Goal: Task Accomplishment & Management: Use online tool/utility

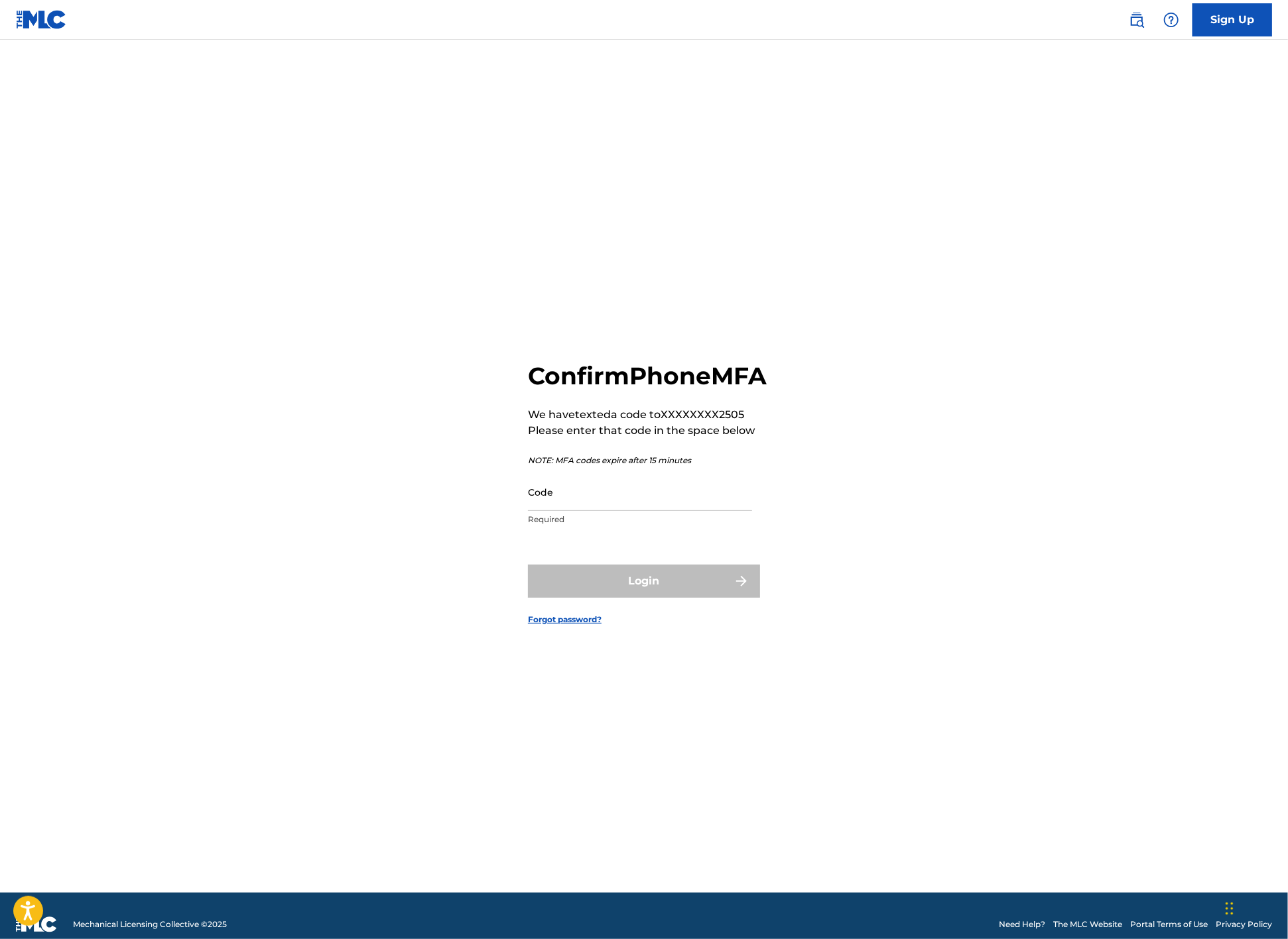
click at [568, 511] on input "Code" at bounding box center [640, 491] width 224 height 37
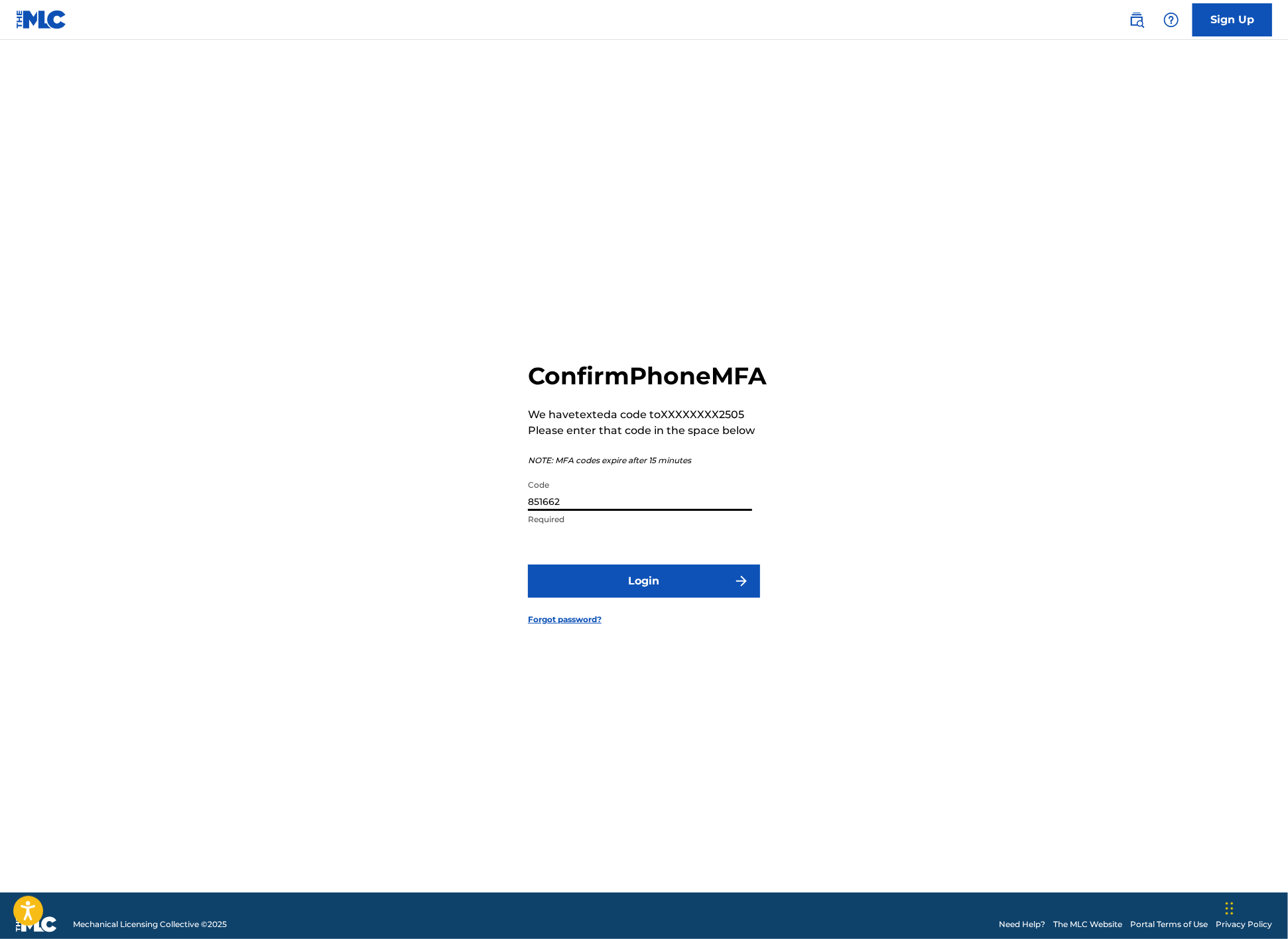
type input "851662"
click at [620, 598] on button "Login" at bounding box center [644, 581] width 232 height 33
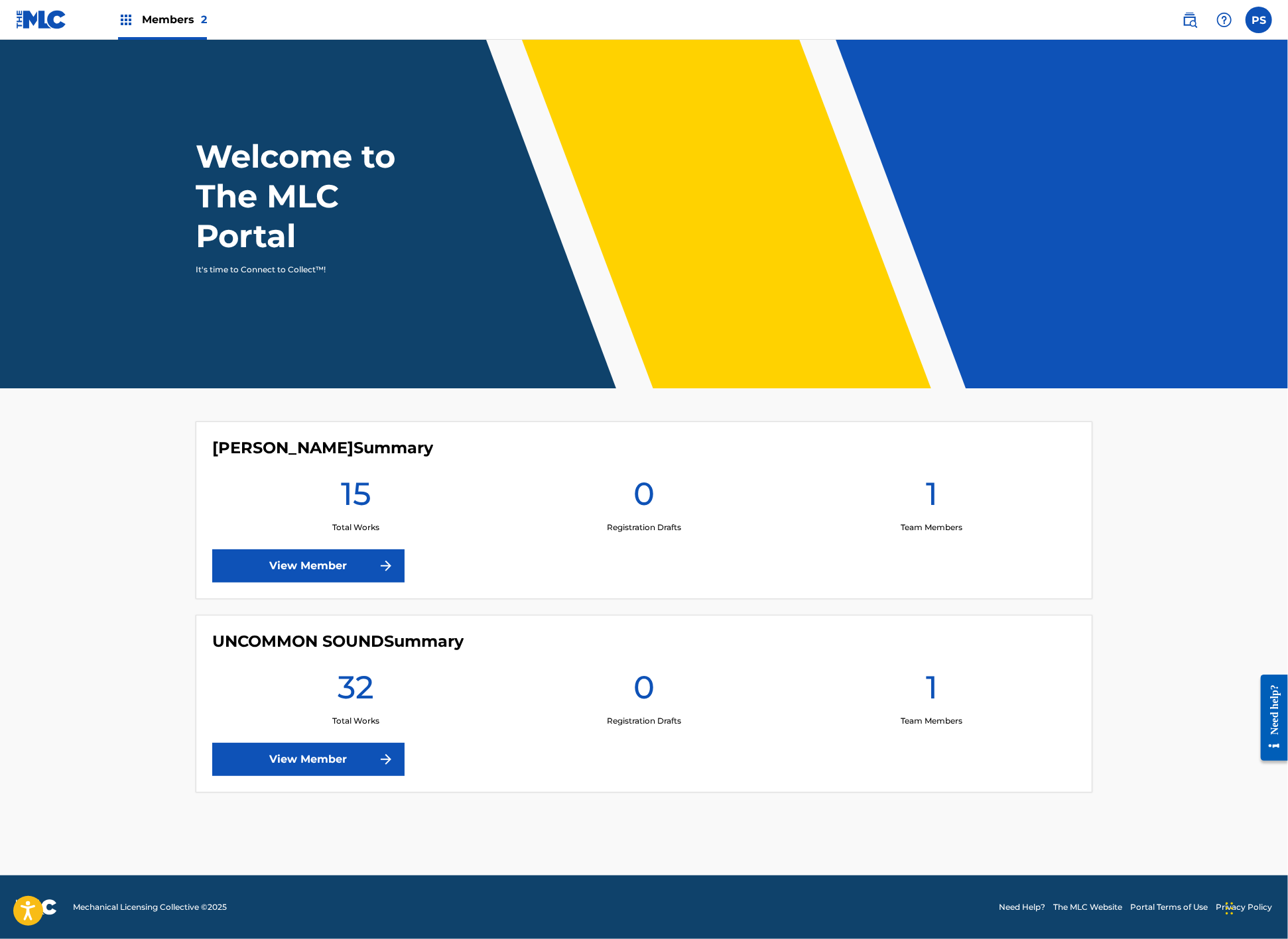
click at [324, 550] on link "View Member" at bounding box center [308, 566] width 193 height 33
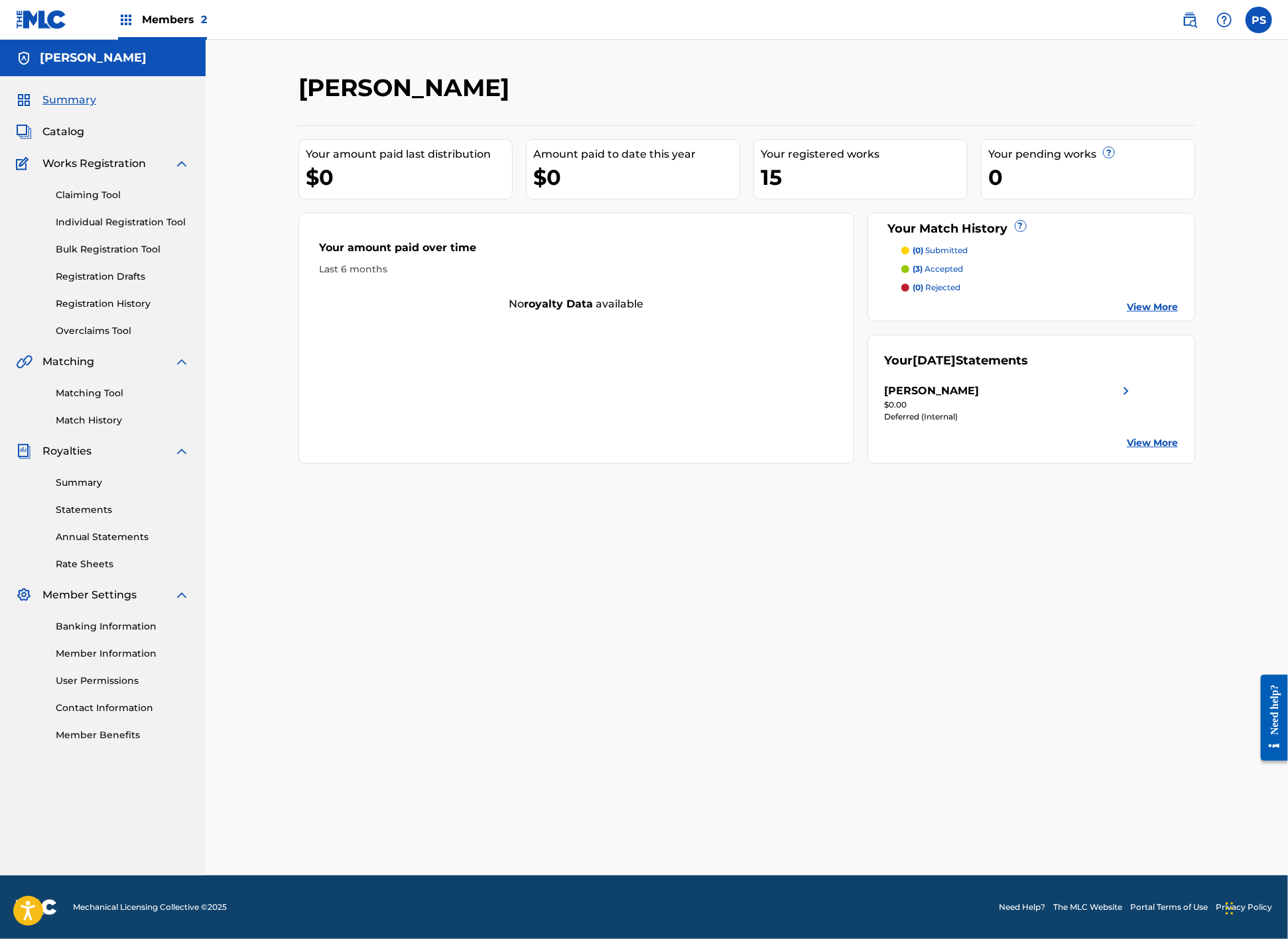
click at [105, 170] on span "Works Registration" at bounding box center [94, 164] width 104 height 16
click at [96, 202] on link "Claiming Tool" at bounding box center [123, 195] width 134 height 14
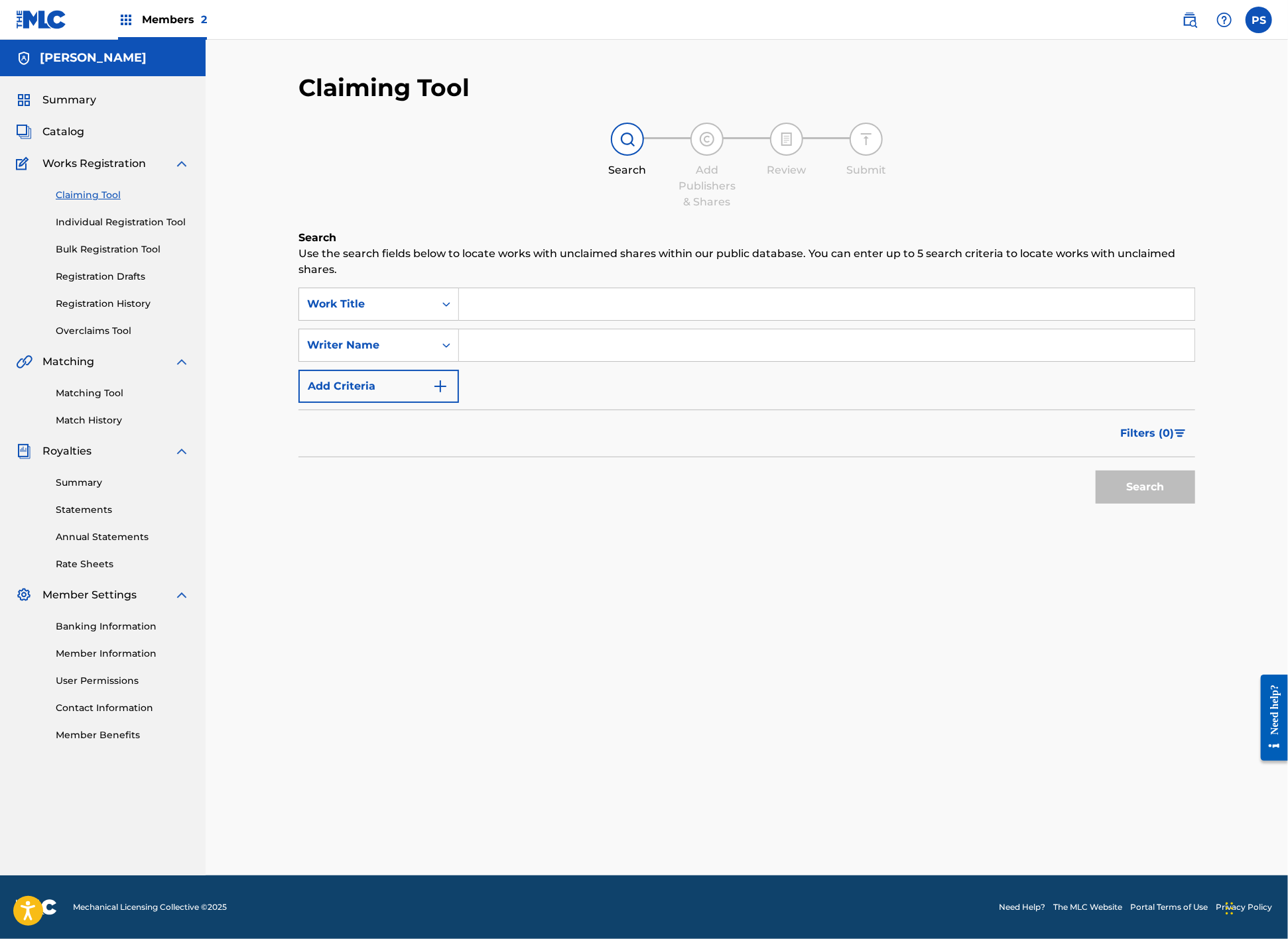
click at [65, 134] on span "Catalog" at bounding box center [64, 132] width 42 height 16
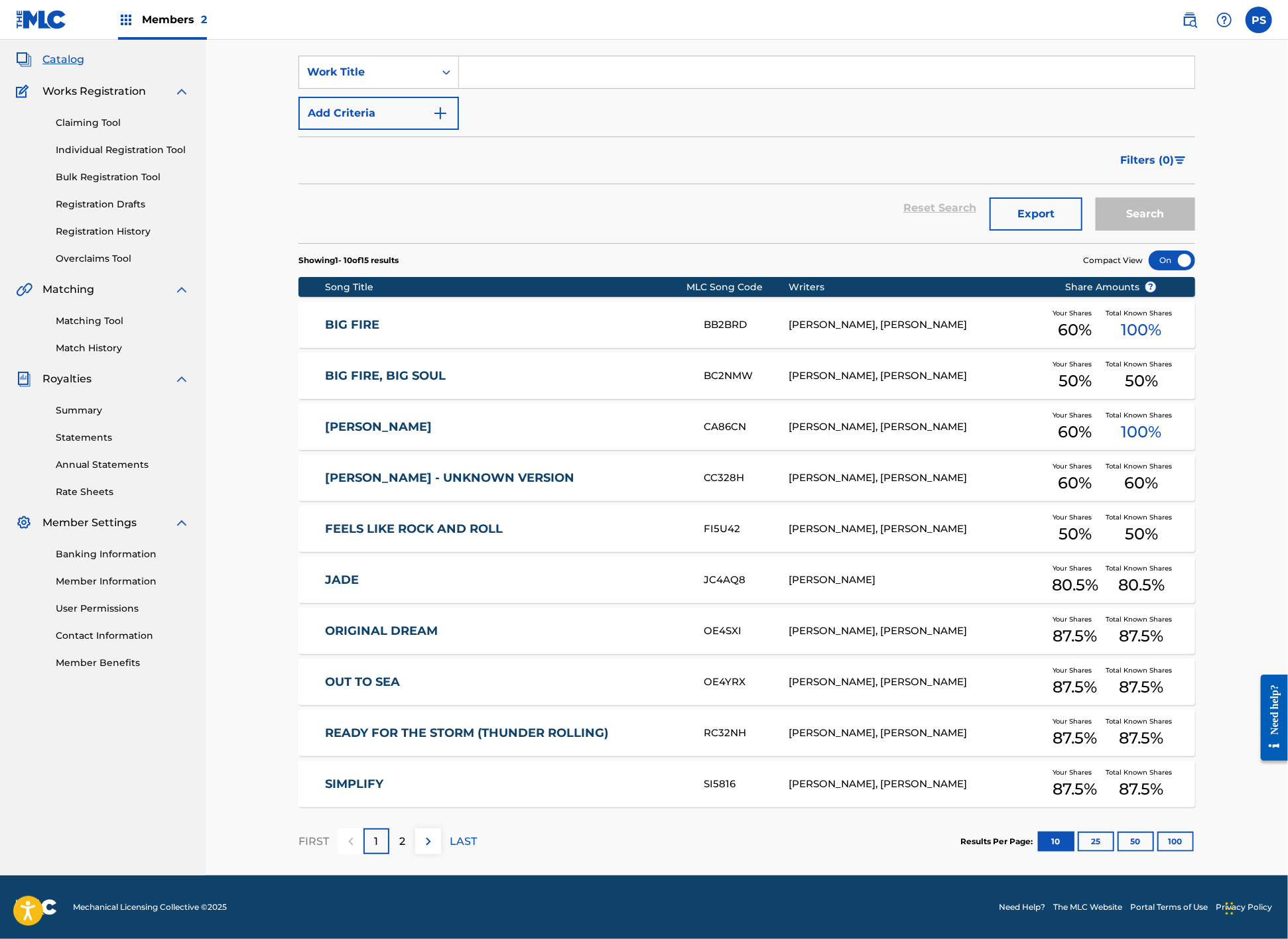
scroll to position [98, 0]
click at [417, 828] on button at bounding box center [428, 841] width 26 height 26
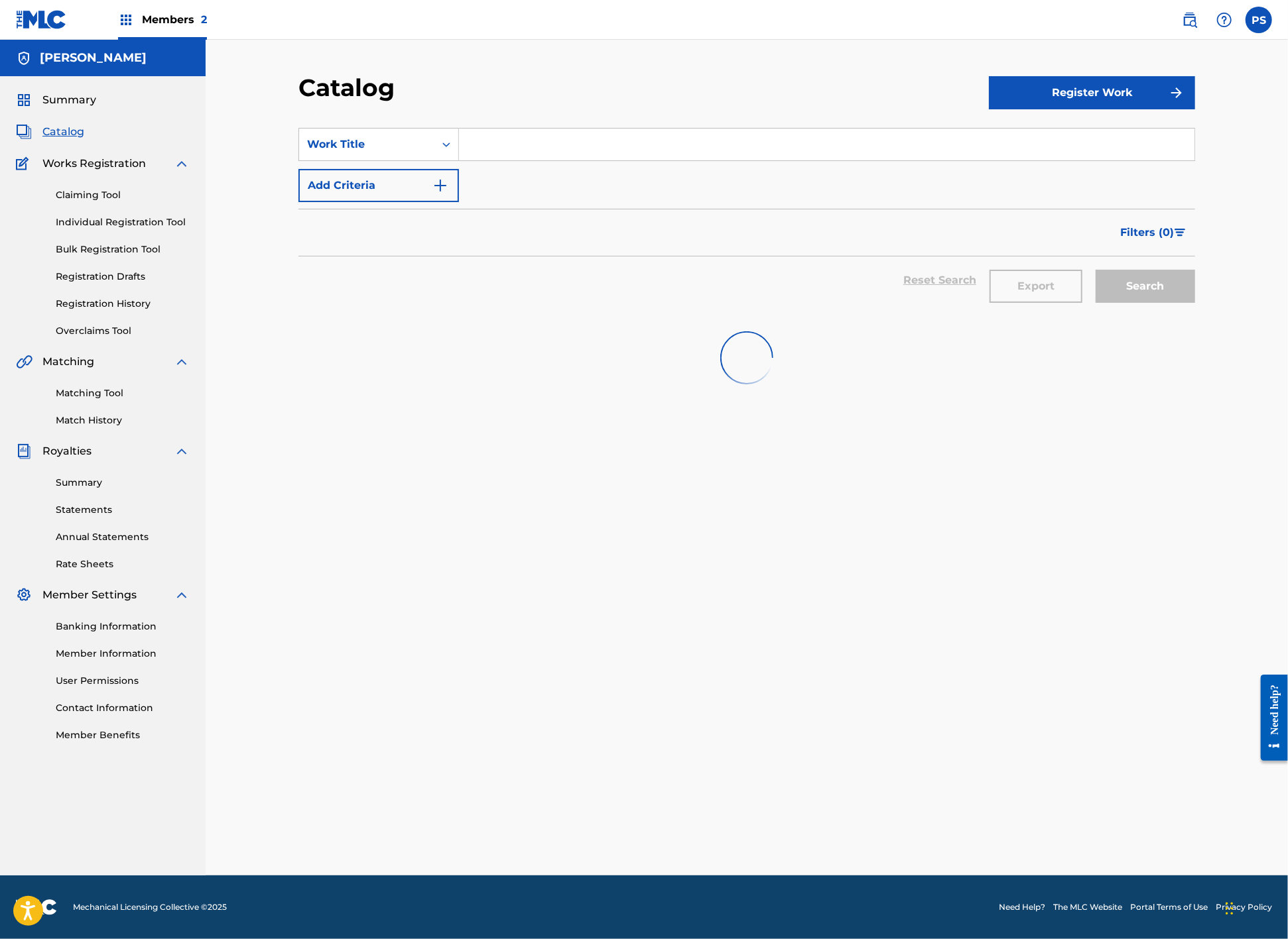
scroll to position [0, 0]
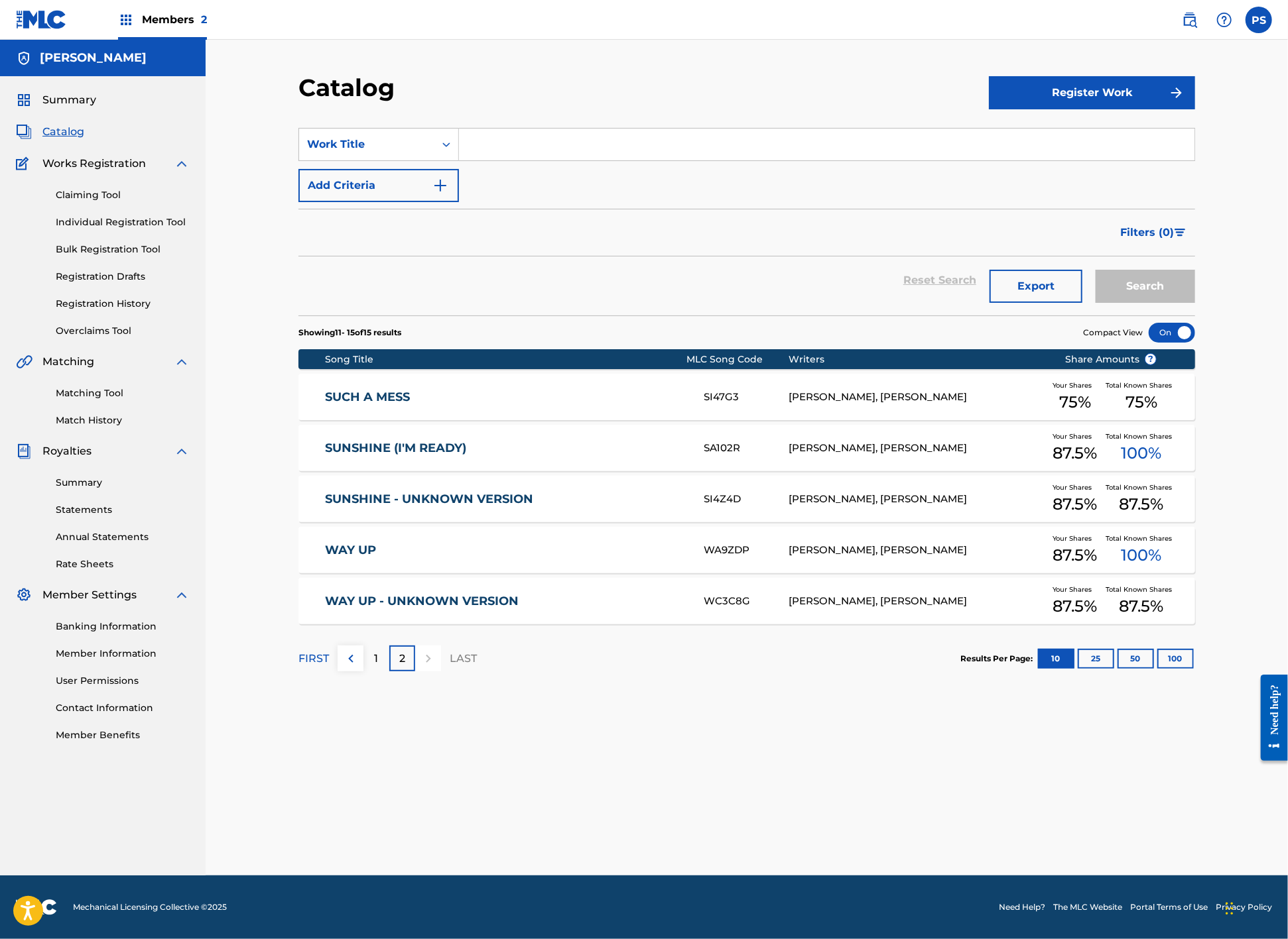
click at [71, 134] on span "Catalog" at bounding box center [64, 132] width 42 height 16
click at [92, 202] on link "Claiming Tool" at bounding box center [123, 195] width 134 height 14
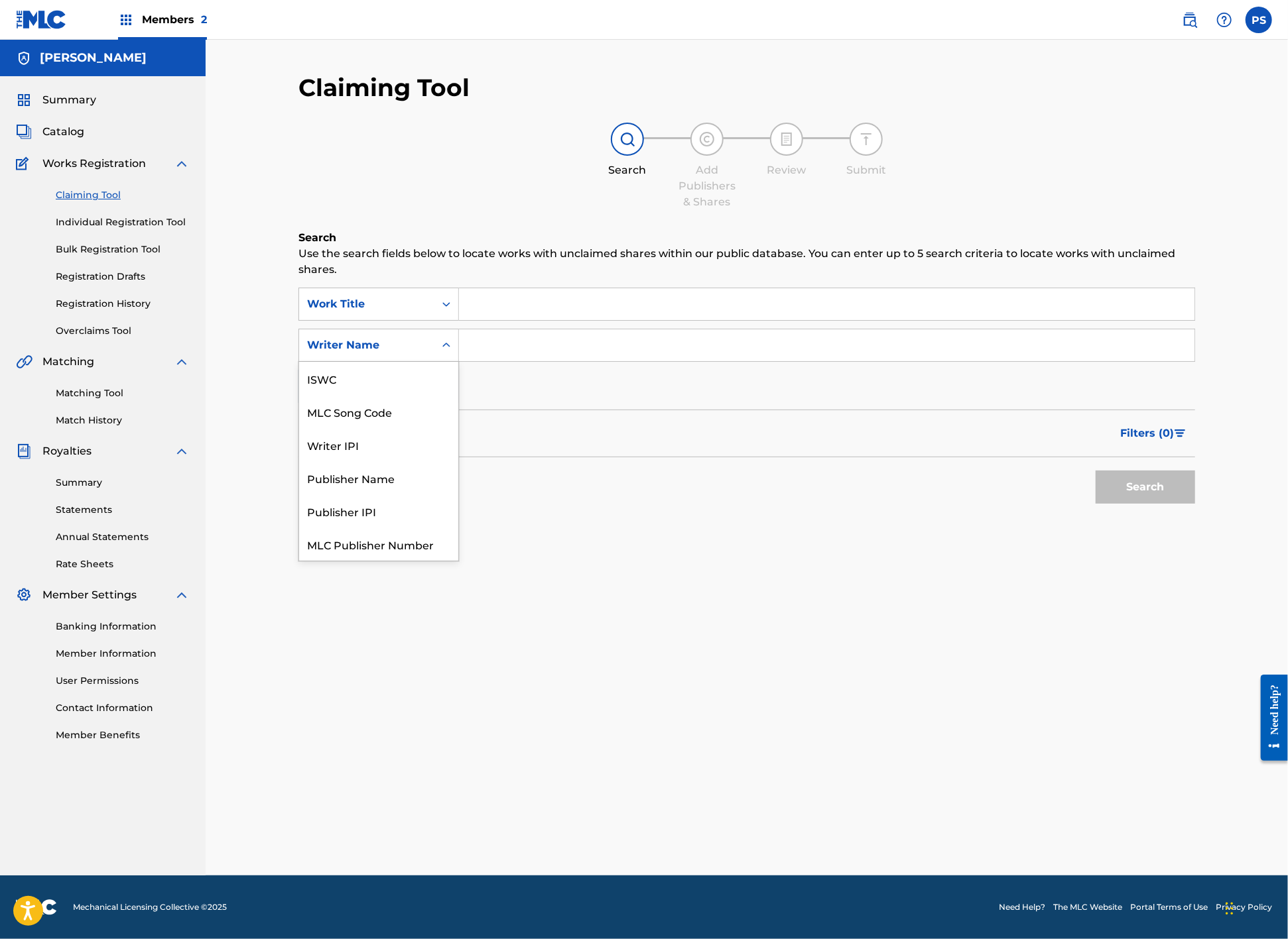
click at [439, 339] on icon "Search Form" at bounding box center [445, 345] width 13 height 13
click at [377, 406] on div "Writer IPI" at bounding box center [378, 411] width 159 height 33
click at [474, 337] on input "Search Form" at bounding box center [827, 345] width 736 height 32
paste input "1000041254"
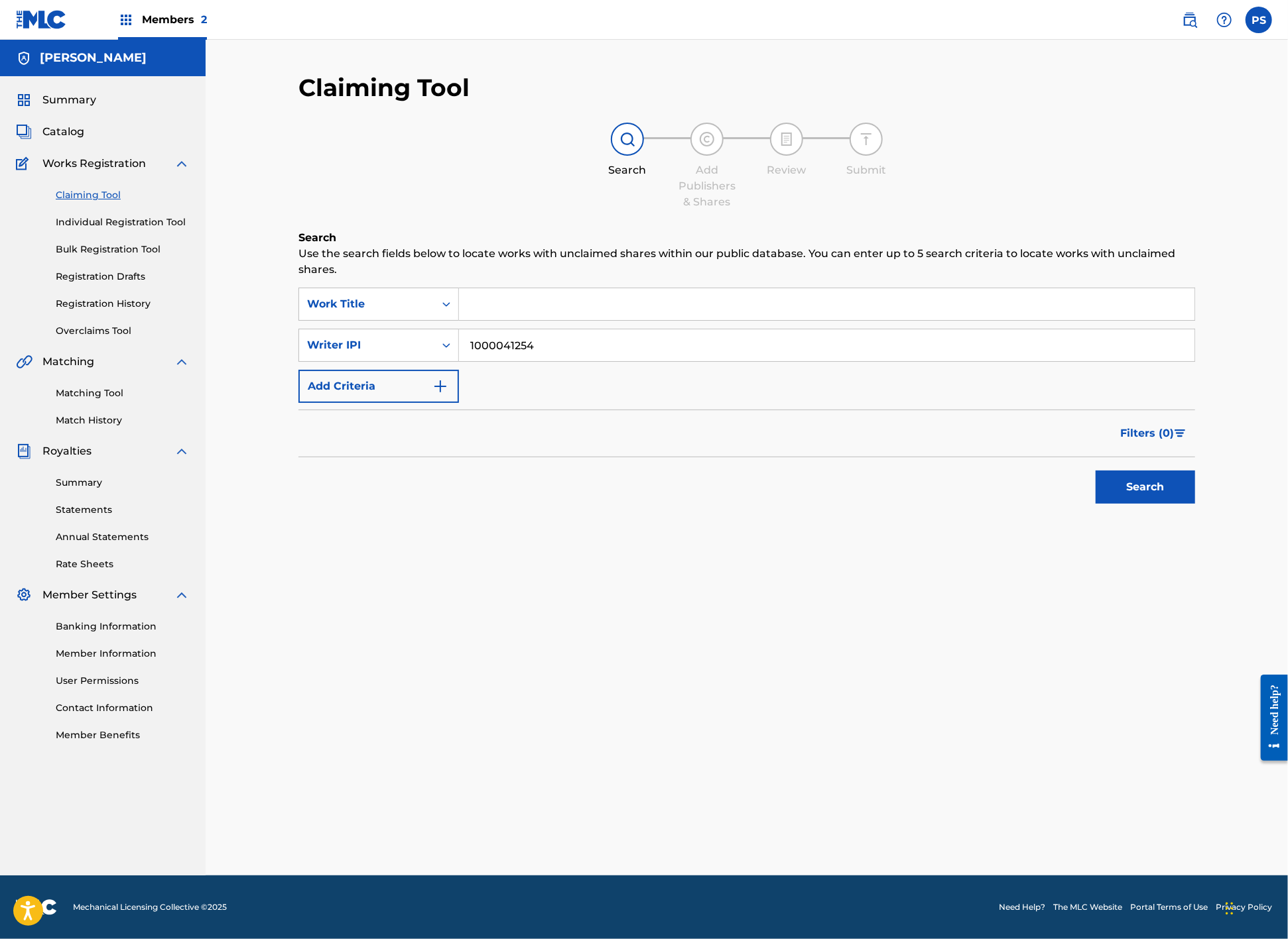
type input "1000041254"
click at [1116, 483] on button "Search" at bounding box center [1145, 487] width 99 height 33
click at [398, 342] on div "Writer IPI" at bounding box center [366, 345] width 119 height 16
click at [359, 388] on div "Writer Name" at bounding box center [378, 378] width 159 height 33
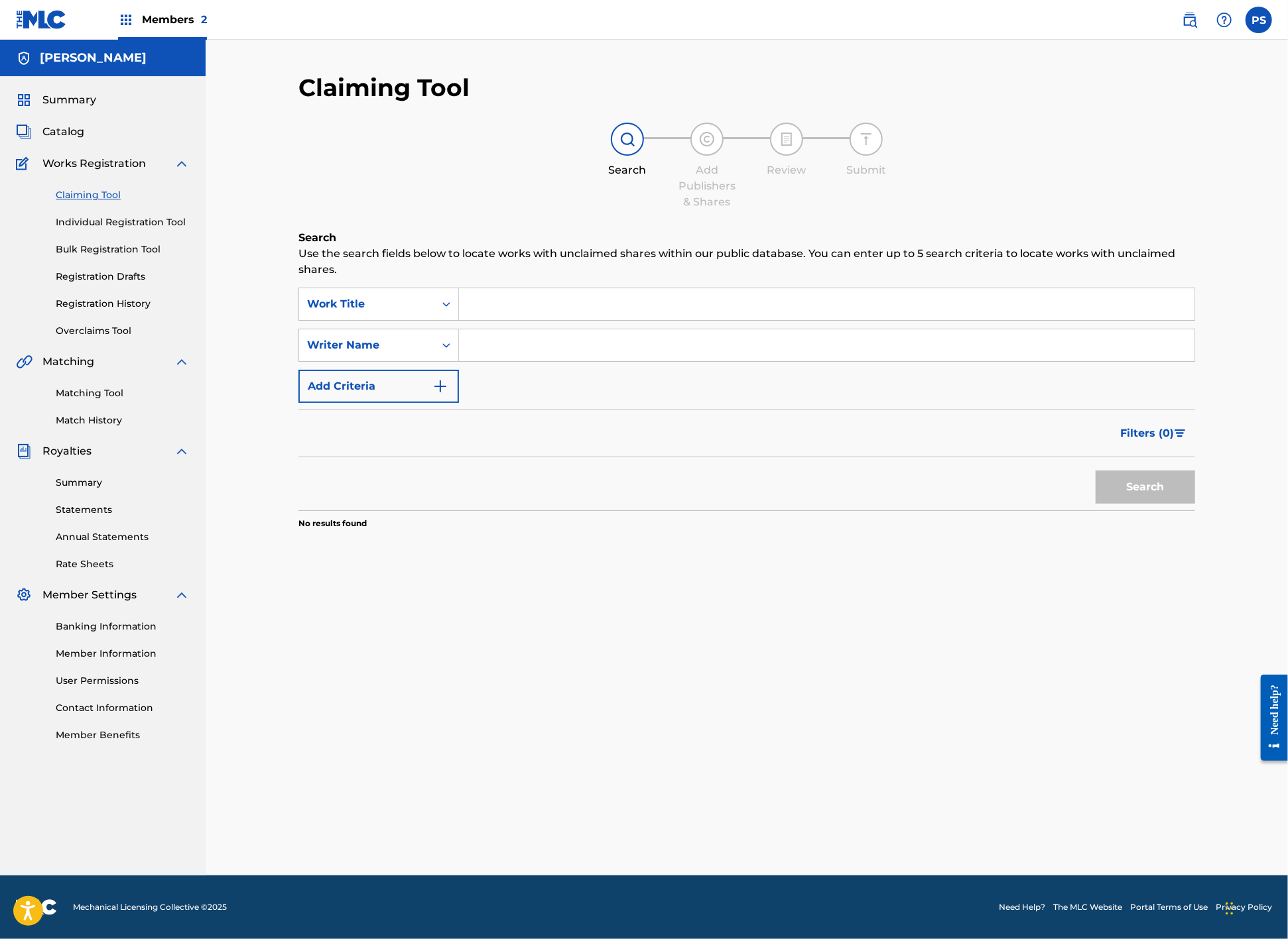
click at [525, 339] on input "Search Form" at bounding box center [827, 345] width 736 height 32
click at [497, 289] on input "Search Form" at bounding box center [827, 304] width 736 height 32
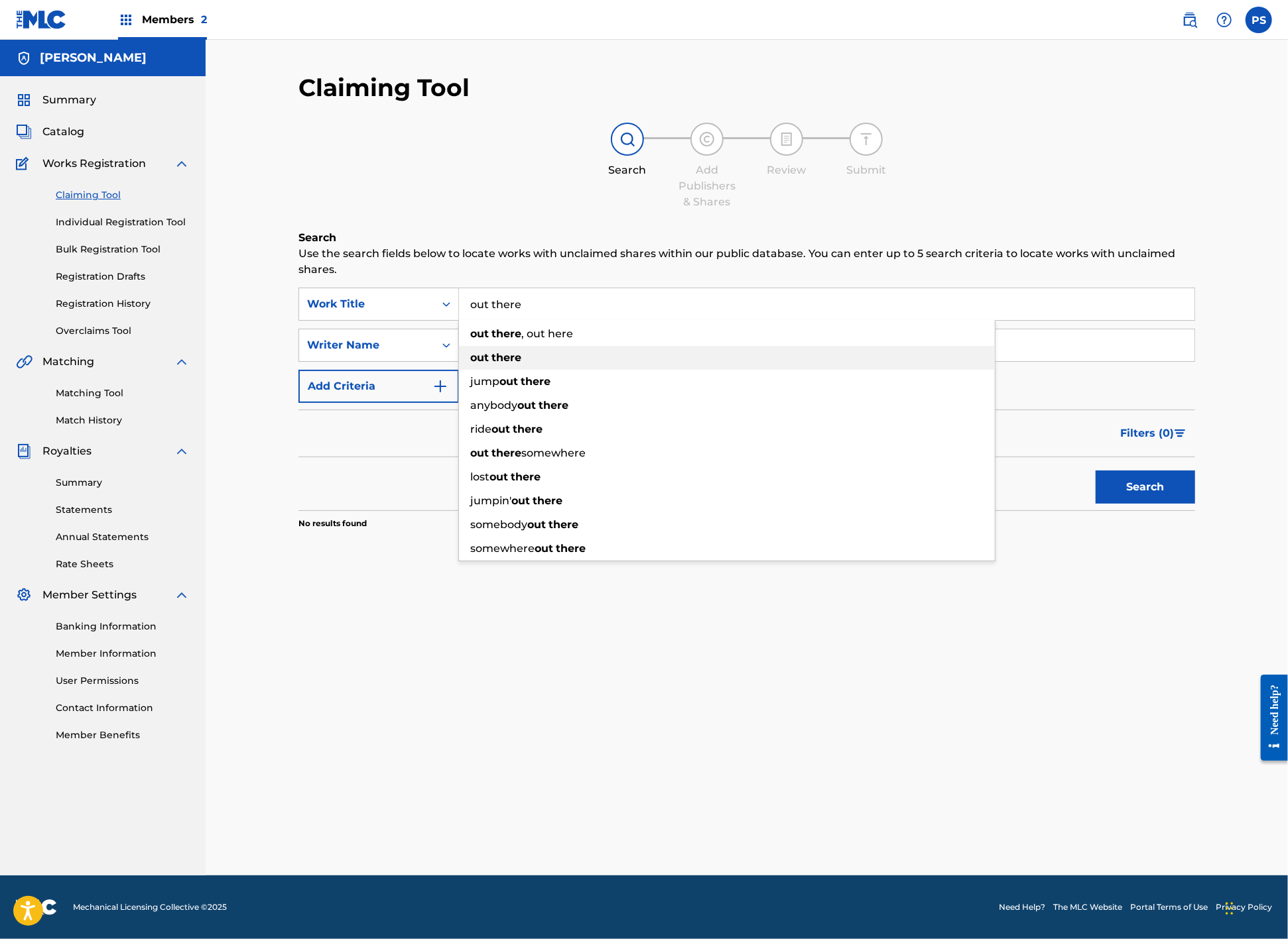
click at [506, 351] on strong "there" at bounding box center [506, 357] width 30 height 12
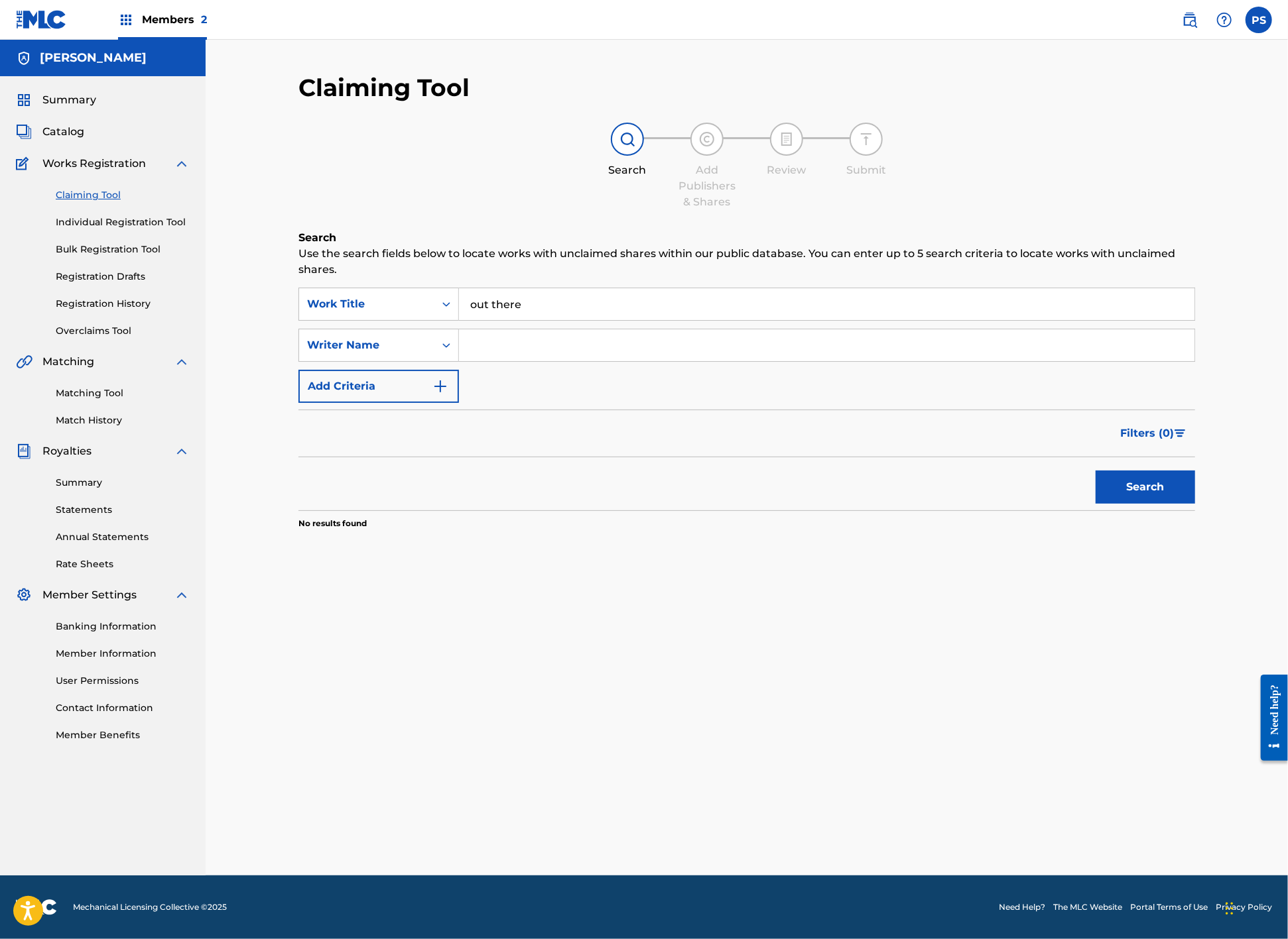
click at [1143, 492] on button "Search" at bounding box center [1145, 487] width 99 height 33
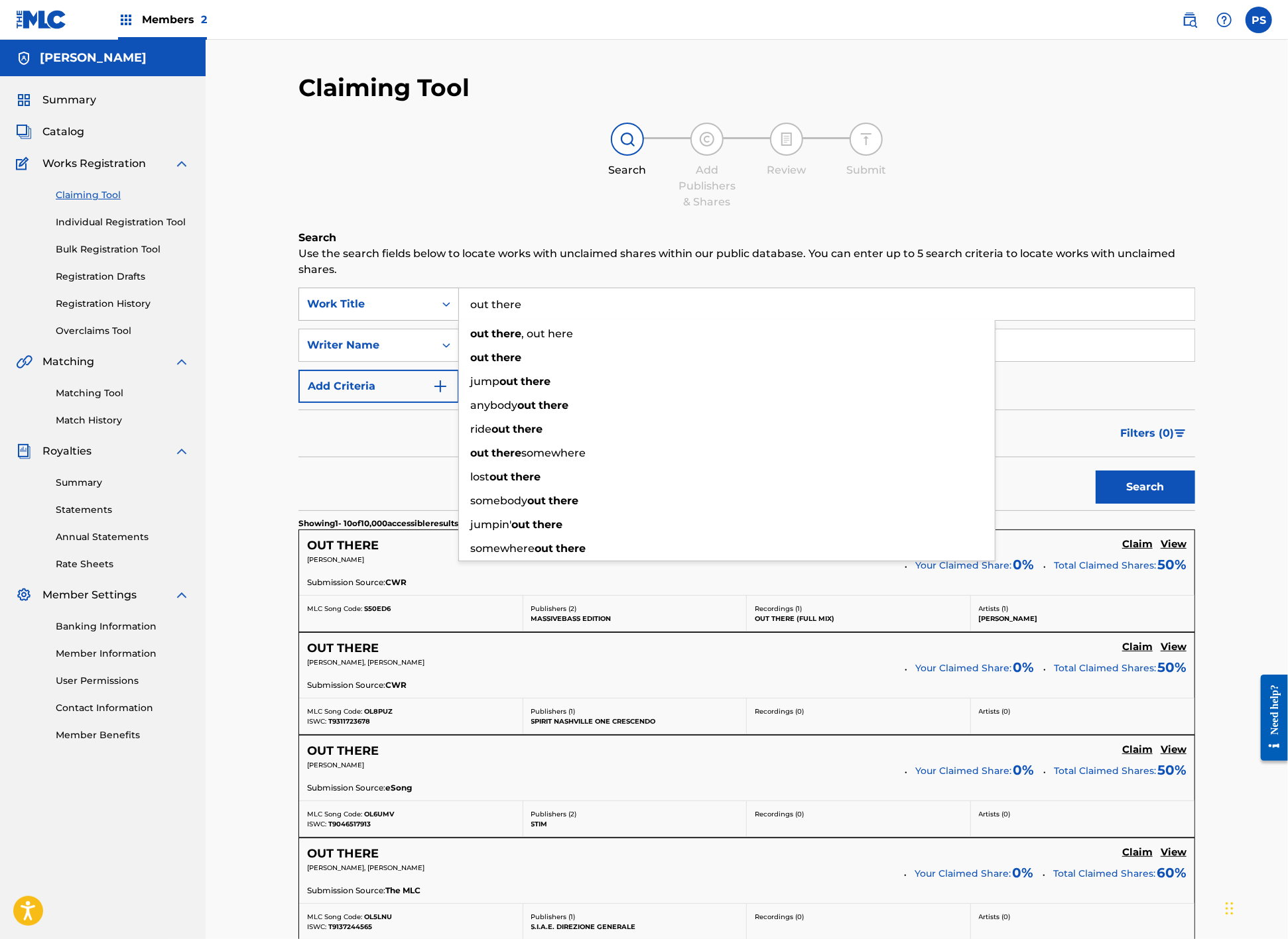
drag, startPoint x: 509, startPoint y: 293, endPoint x: 420, endPoint y: 289, distance: 89.1
click at [420, 289] on div "SearchWithCriteria87c28747-098e-4bd2-bf26-7a5b062ff9af Work Title out there out…" at bounding box center [746, 304] width 897 height 33
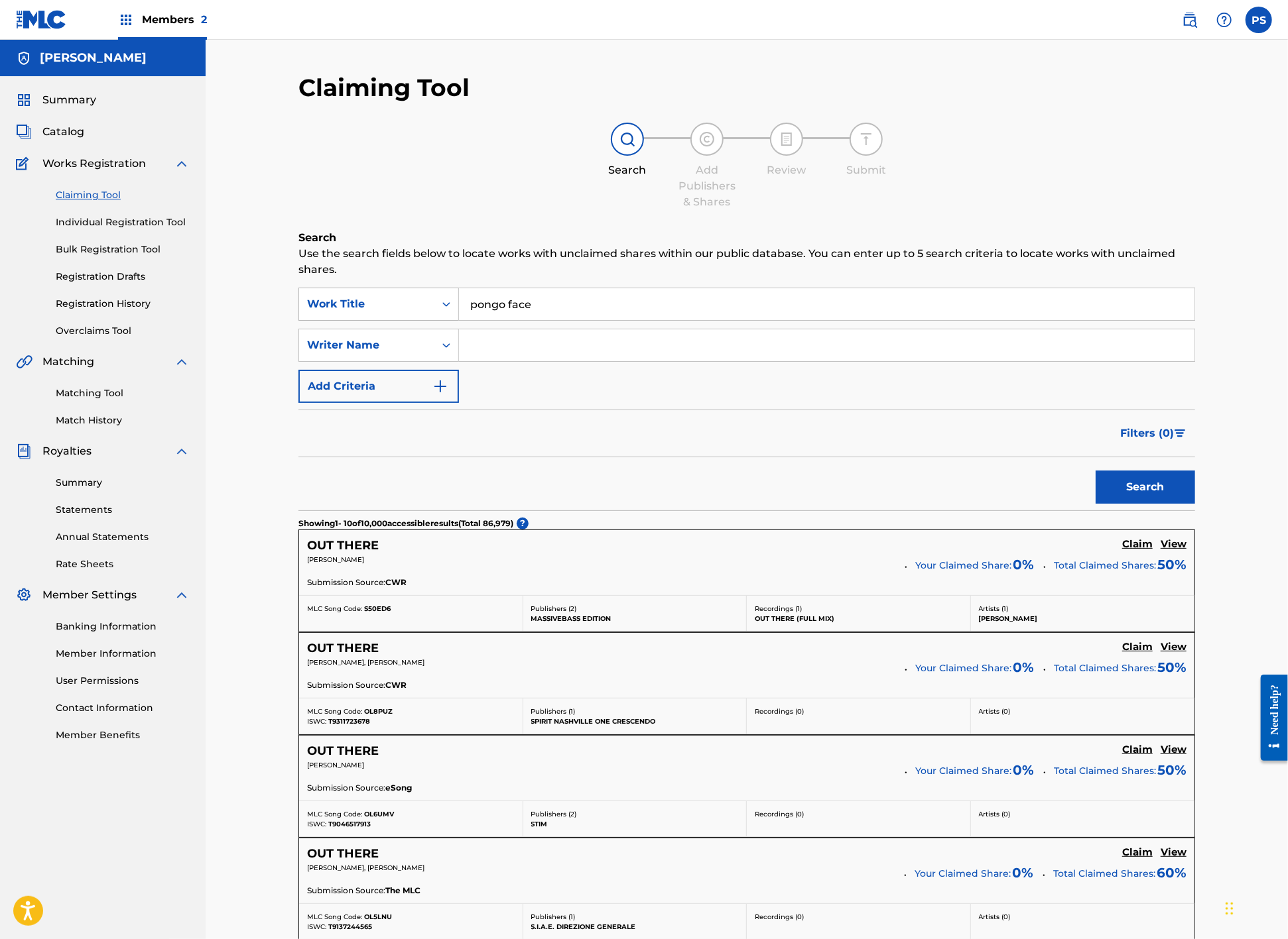
type input "pongo face"
click at [1138, 489] on button "Search" at bounding box center [1145, 487] width 99 height 33
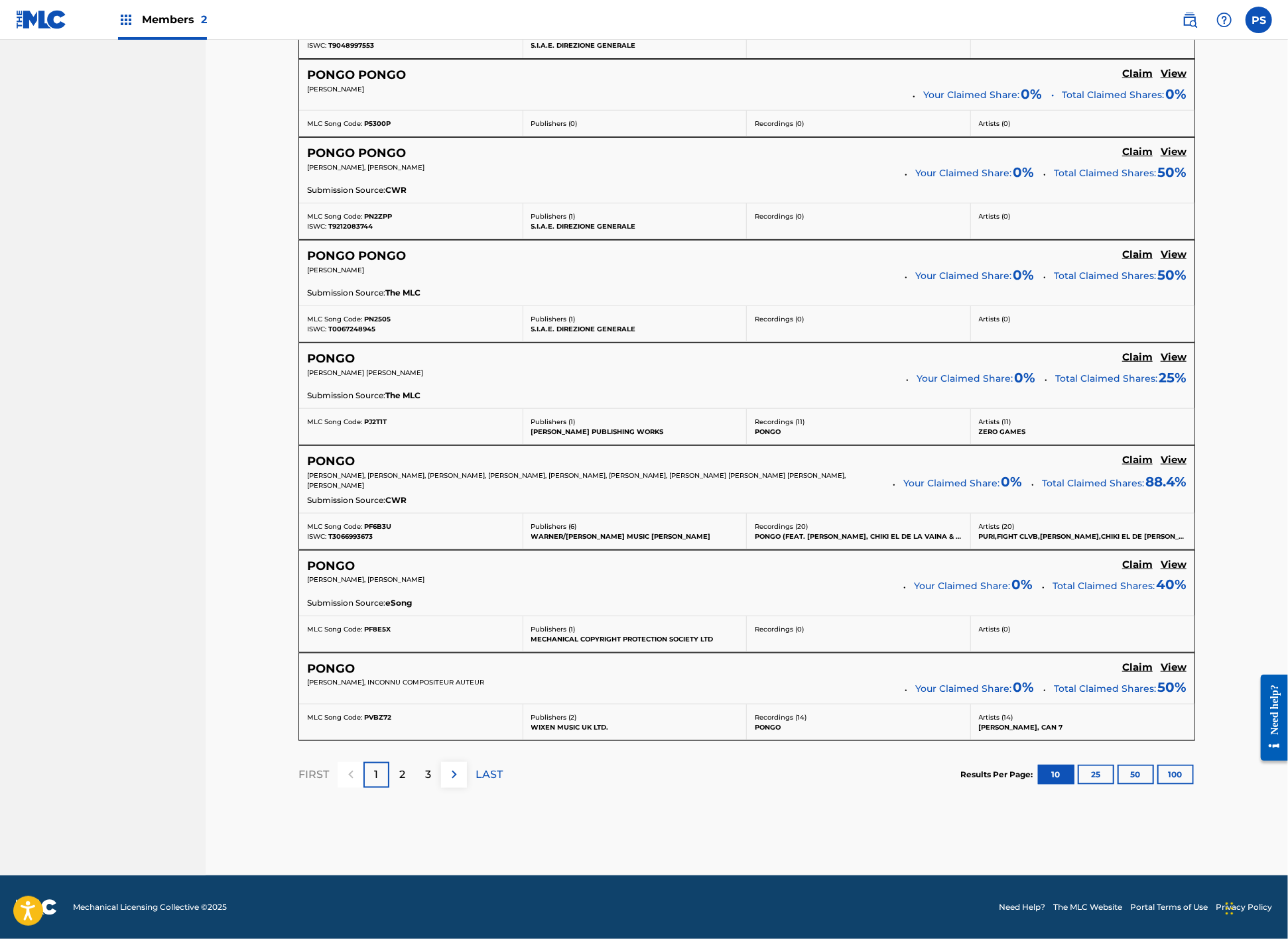
scroll to position [814, 0]
click at [390, 766] on div "2" at bounding box center [403, 775] width 26 height 26
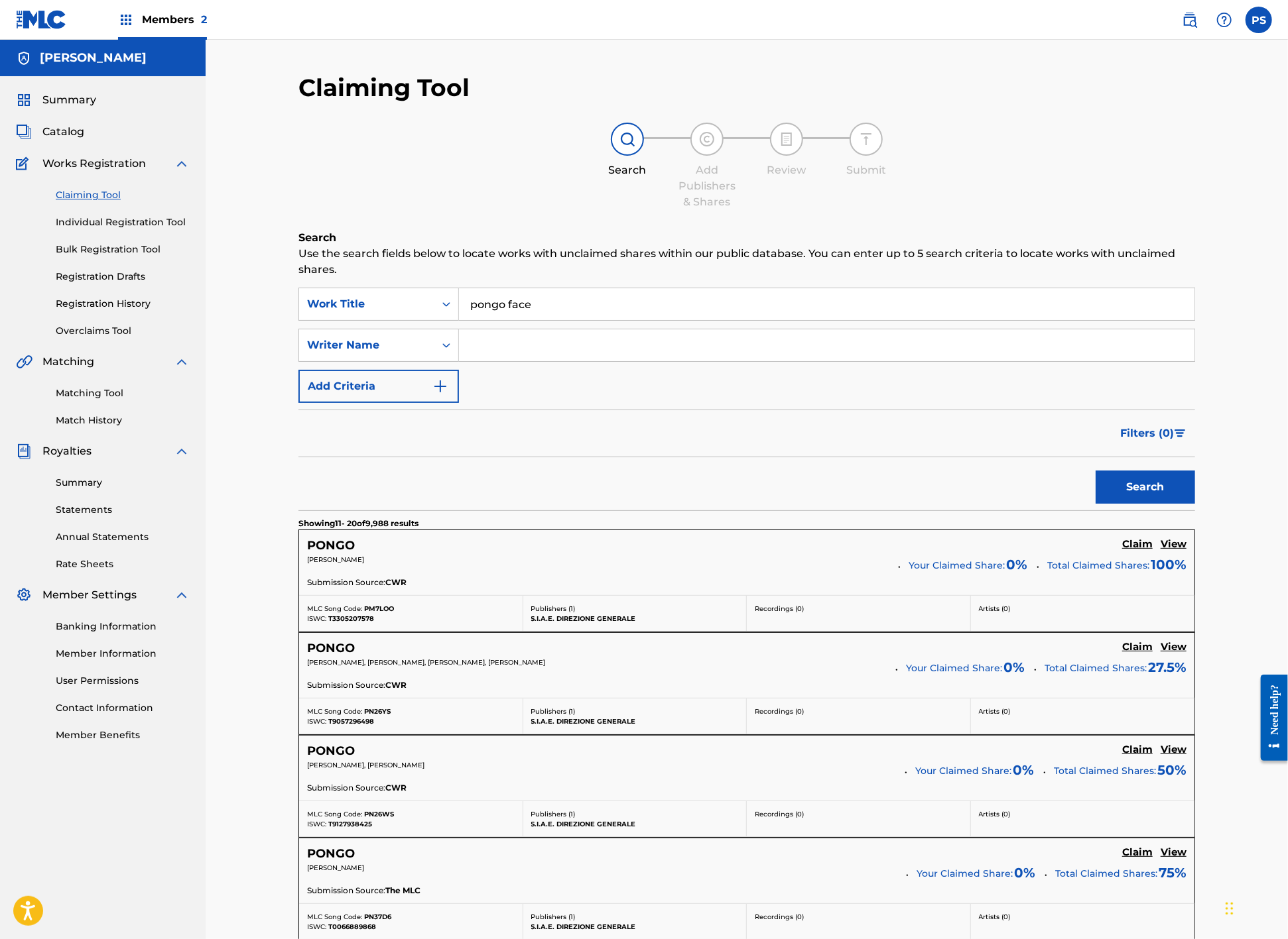
click at [461, 295] on input "pongo face" at bounding box center [827, 304] width 736 height 32
drag, startPoint x: 529, startPoint y: 293, endPoint x: 421, endPoint y: 293, distance: 108.0
click at [421, 293] on div "SearchWithCriteria87c28747-098e-4bd2-bf26-7a5b062ff9af Work Title pongo face" at bounding box center [746, 304] width 897 height 33
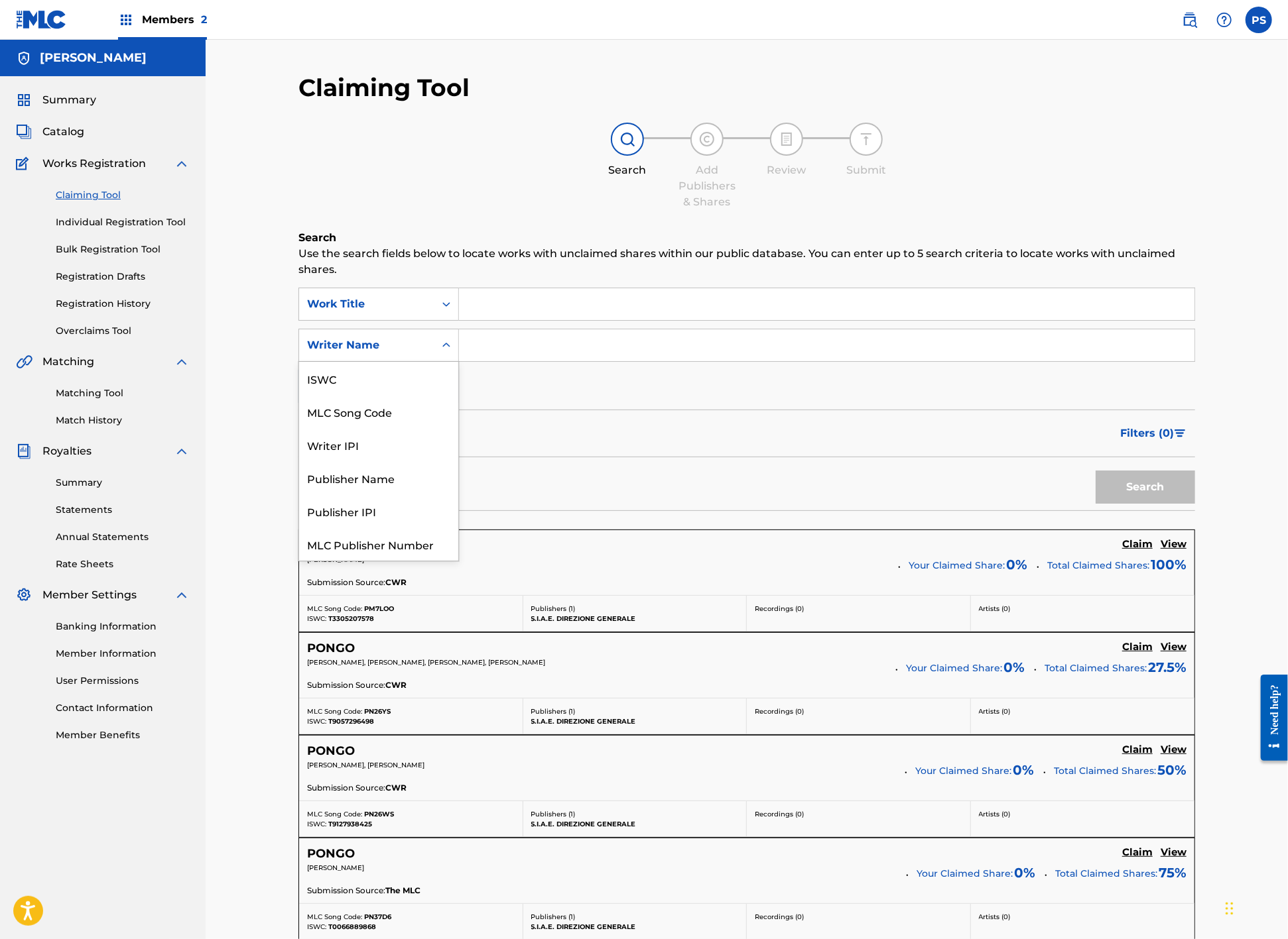
click at [410, 346] on div "Writer Name" at bounding box center [366, 345] width 119 height 16
click at [206, 211] on div "Summary Catalog Works Registration Claiming Tool Individual Registration Tool B…" at bounding box center [103, 416] width 206 height 682
click at [206, 213] on div "Summary Catalog Works Registration Claiming Tool Individual Registration Tool B…" at bounding box center [103, 416] width 206 height 682
click at [96, 401] on link "Matching Tool" at bounding box center [123, 394] width 134 height 14
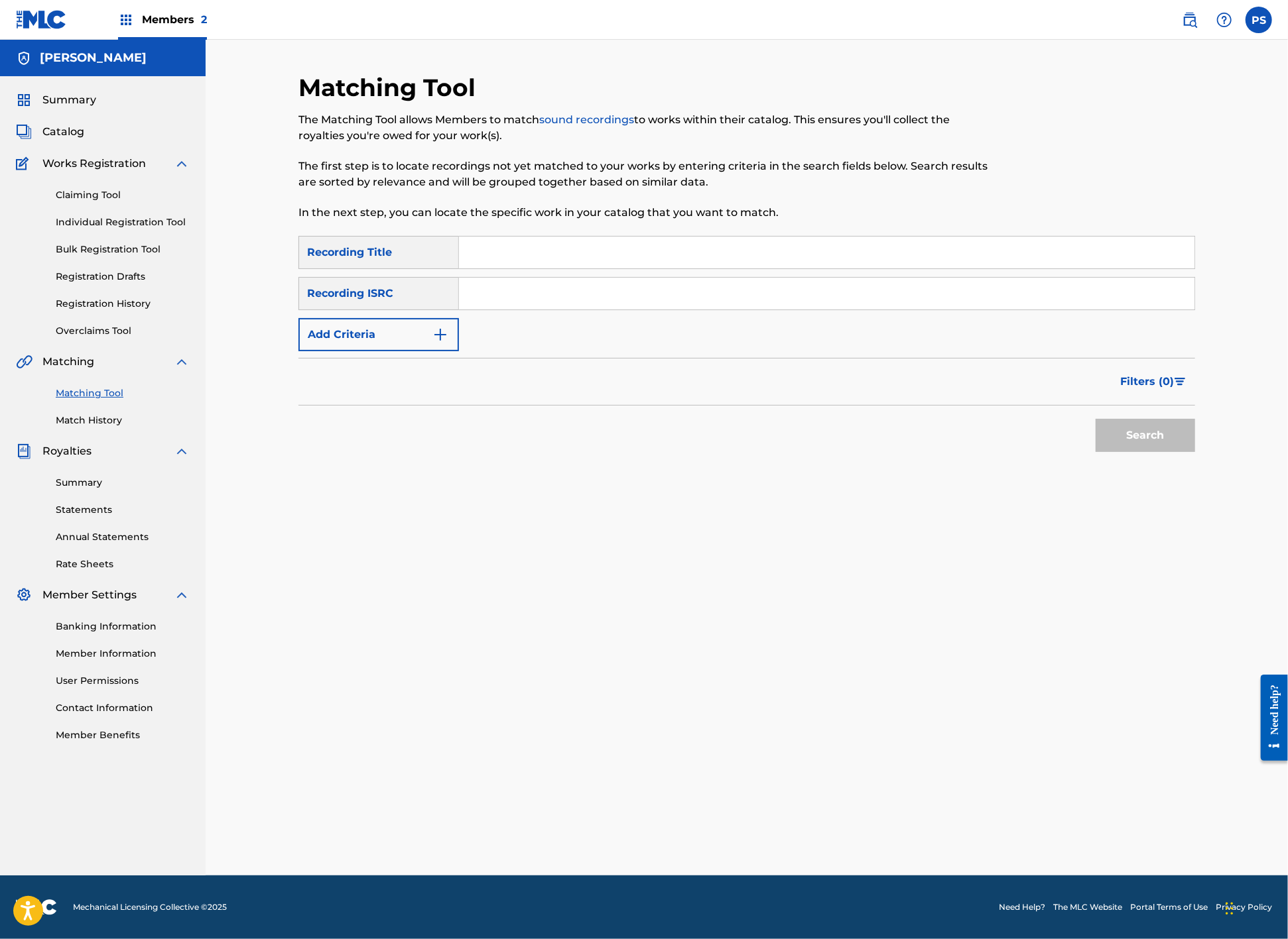
click at [485, 259] on input "Search Form" at bounding box center [827, 253] width 736 height 32
paste input "pongo face"
type input "pongo face"
drag, startPoint x: 536, startPoint y: 260, endPoint x: 462, endPoint y: 260, distance: 74.0
click at [462, 260] on input "pongo face" at bounding box center [827, 253] width 736 height 32
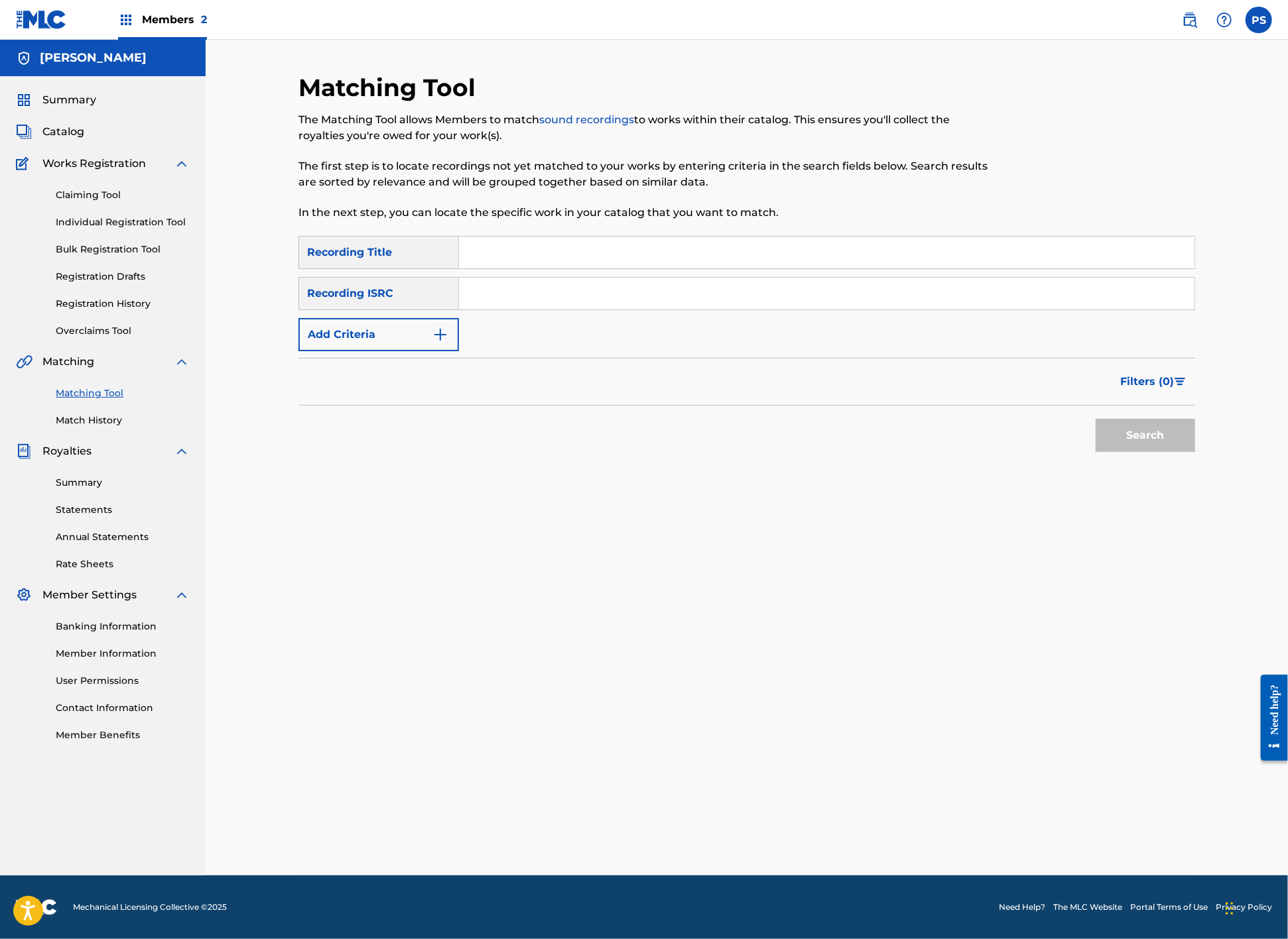
click at [432, 342] on img "Search Form" at bounding box center [440, 334] width 16 height 16
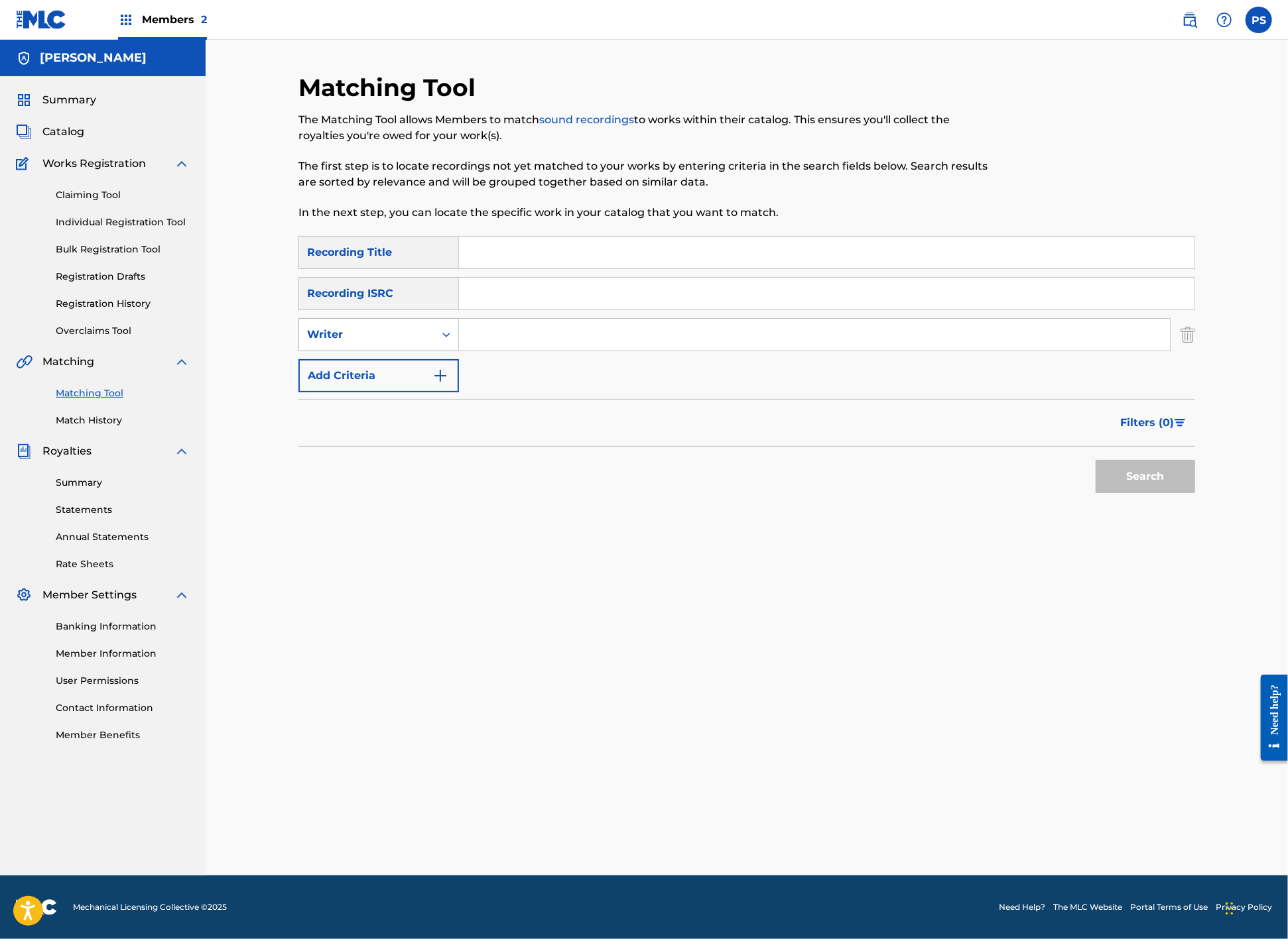
click at [396, 342] on div "Writer" at bounding box center [366, 334] width 119 height 16
click at [394, 384] on div "Recording Artist" at bounding box center [378, 368] width 159 height 33
click at [485, 348] on input "Search Form" at bounding box center [815, 334] width 711 height 32
type input "Pongo Face"
click at [512, 263] on input "Search Form" at bounding box center [827, 253] width 736 height 32
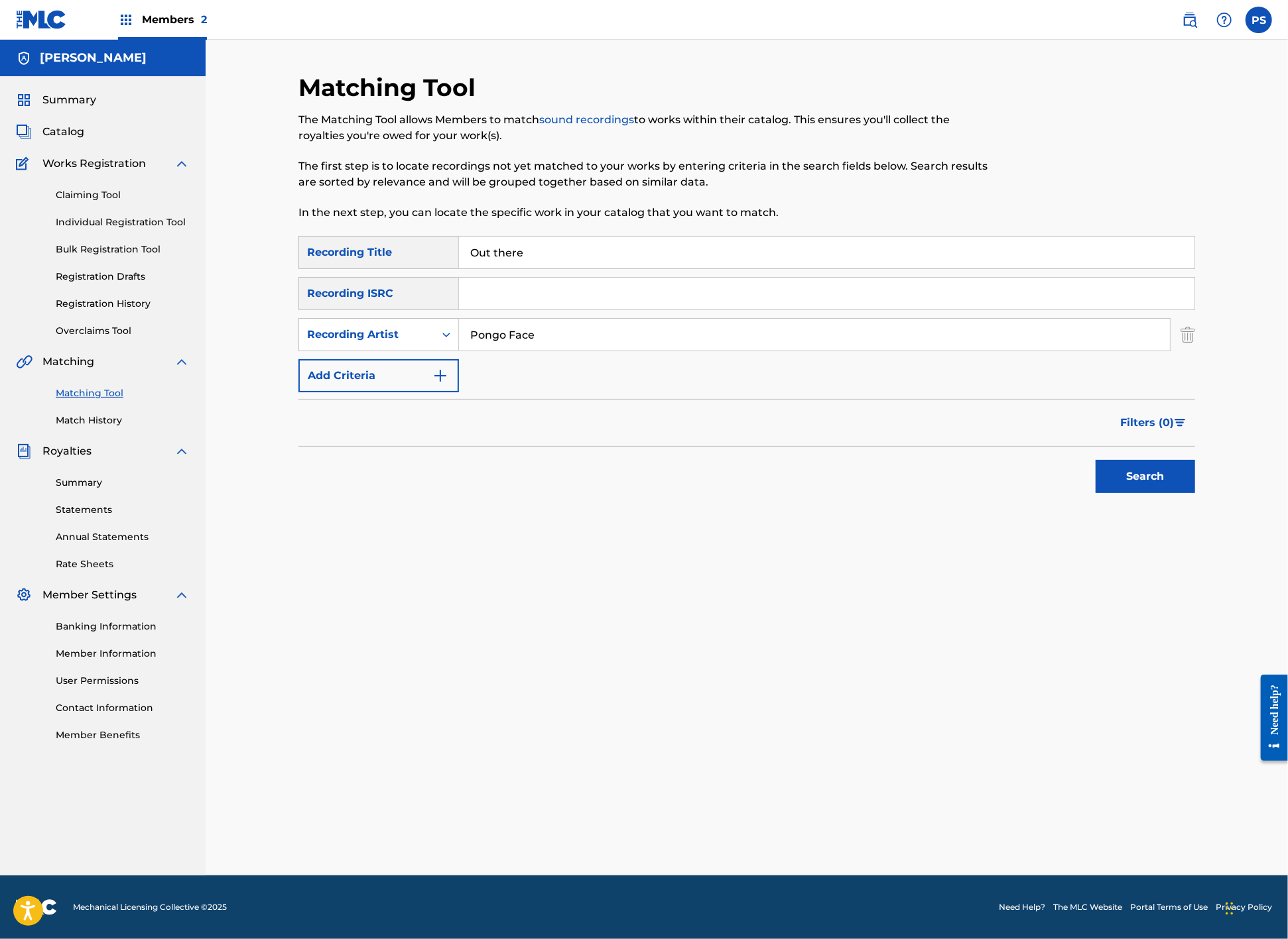
click at [1188, 493] on button "Search" at bounding box center [1145, 476] width 99 height 33
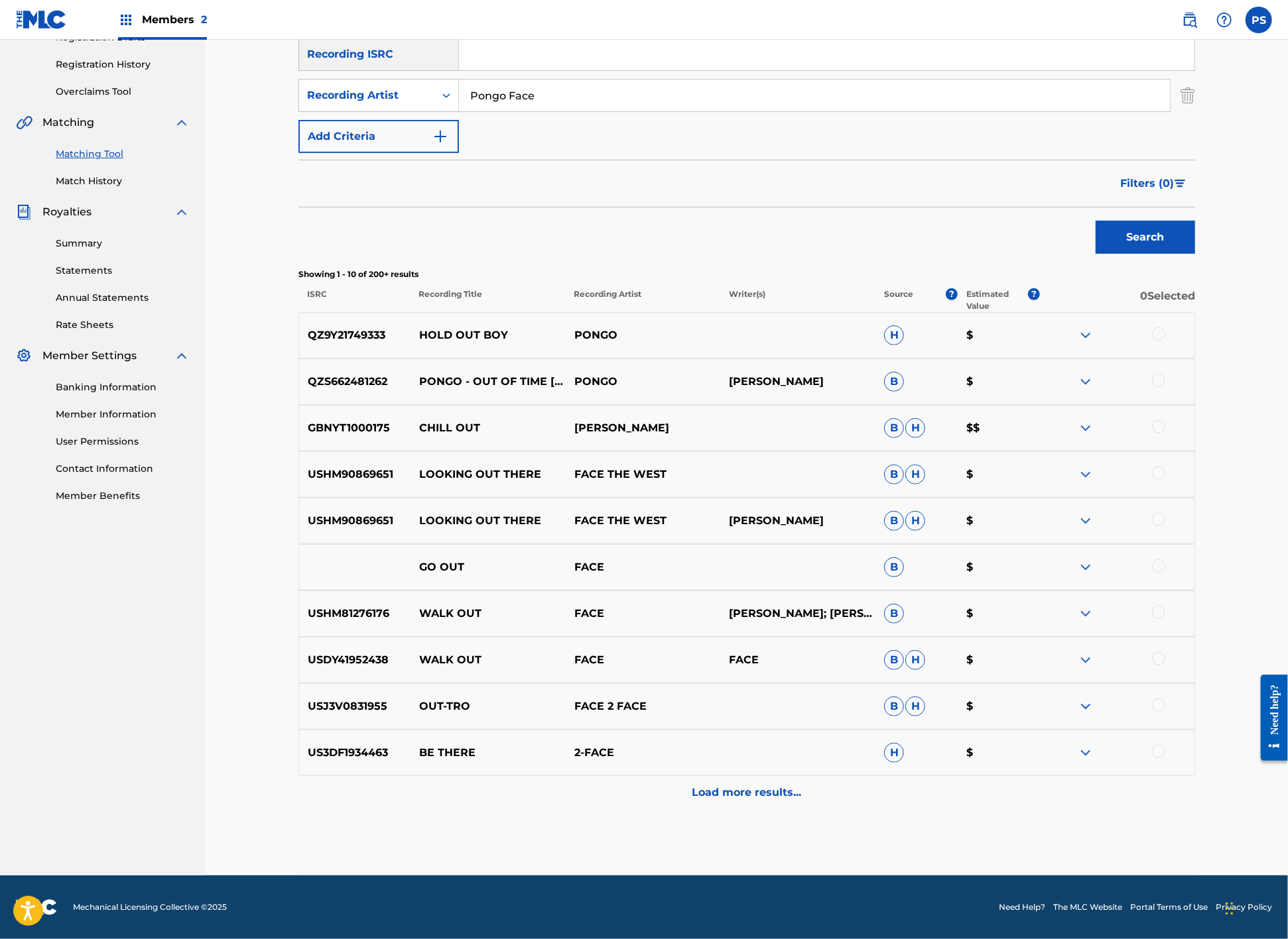
scroll to position [297, 0]
click at [740, 785] on p "Load more results..." at bounding box center [747, 793] width 110 height 16
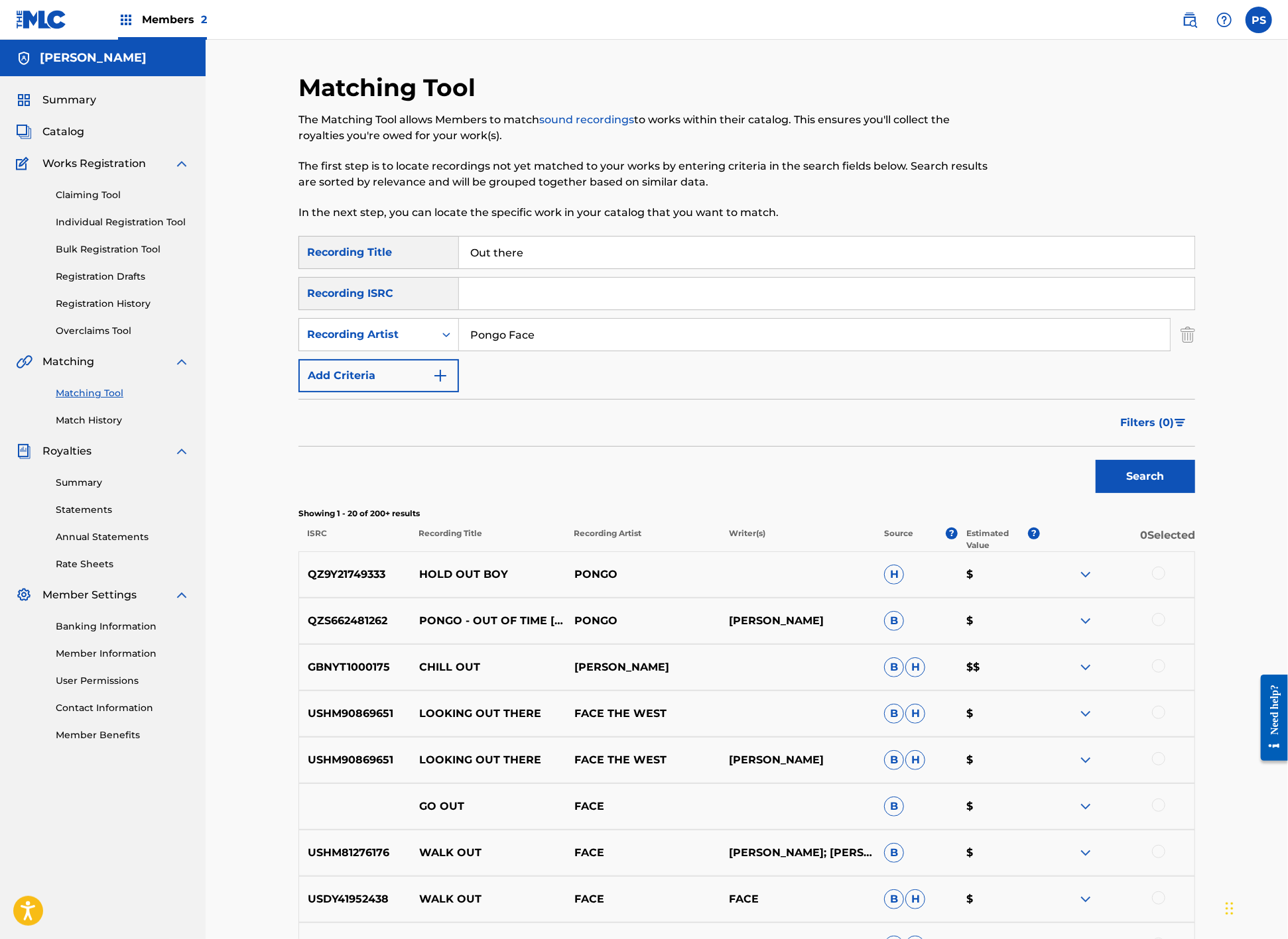
scroll to position [0, 0]
drag, startPoint x: 518, startPoint y: 255, endPoint x: 432, endPoint y: 255, distance: 86.0
click at [432, 255] on div "SearchWithCriteria1a196081-db89-49a4-b76c-33f478f86051 Recording Title Out there" at bounding box center [746, 253] width 897 height 33
paste input "QZS5Q2400009"
type input "QZS5Q2400009"
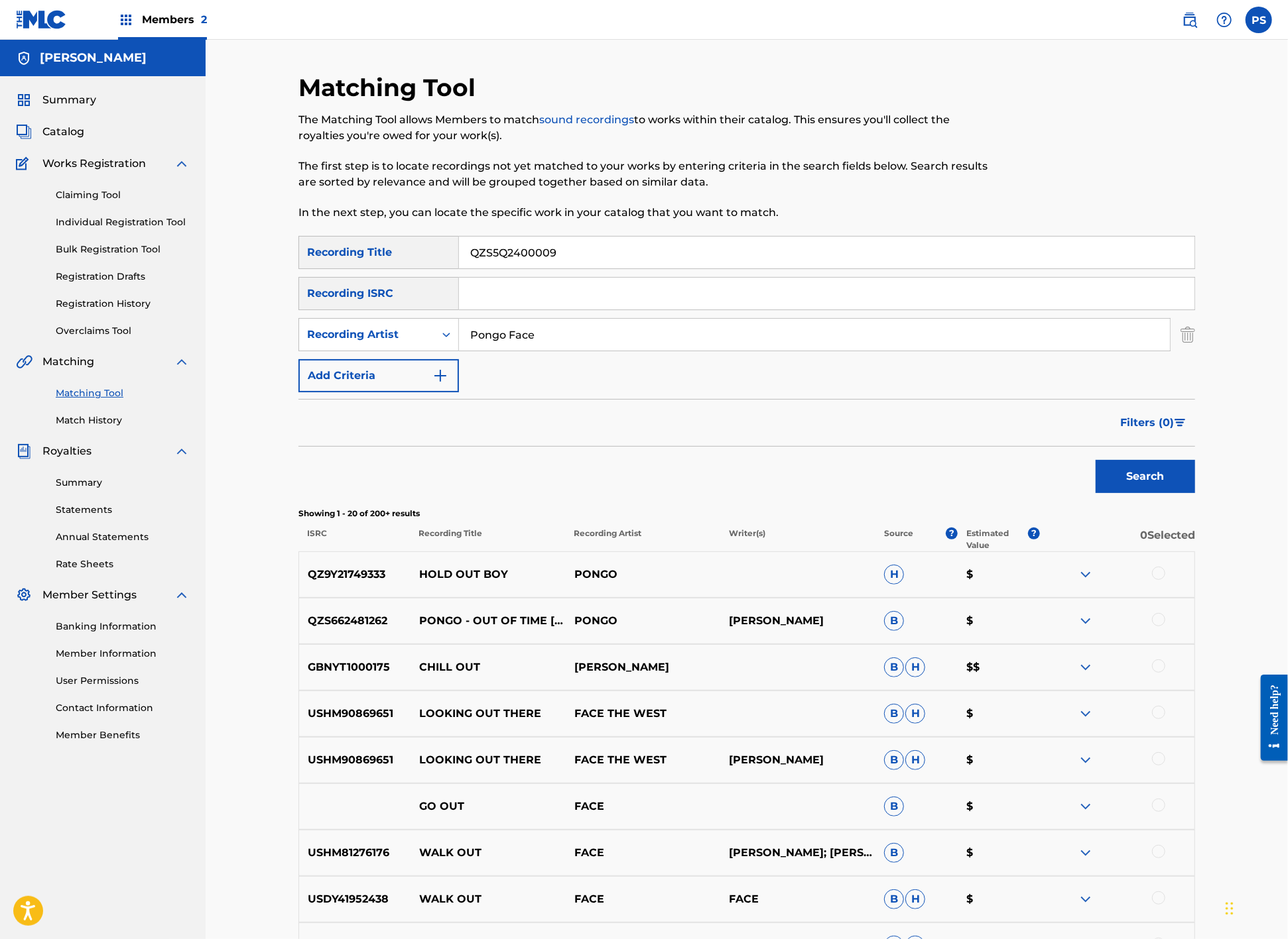
drag, startPoint x: 564, startPoint y: 259, endPoint x: 435, endPoint y: 257, distance: 129.0
click at [435, 257] on div "SearchWithCriteria1a196081-db89-49a4-b76c-33f478f86051 Recording Title QZS5Q240…" at bounding box center [746, 253] width 897 height 33
click at [485, 300] on input "Search Form" at bounding box center [827, 294] width 736 height 32
paste input "QZS5Q2400009"
type input "QZS5Q2400009"
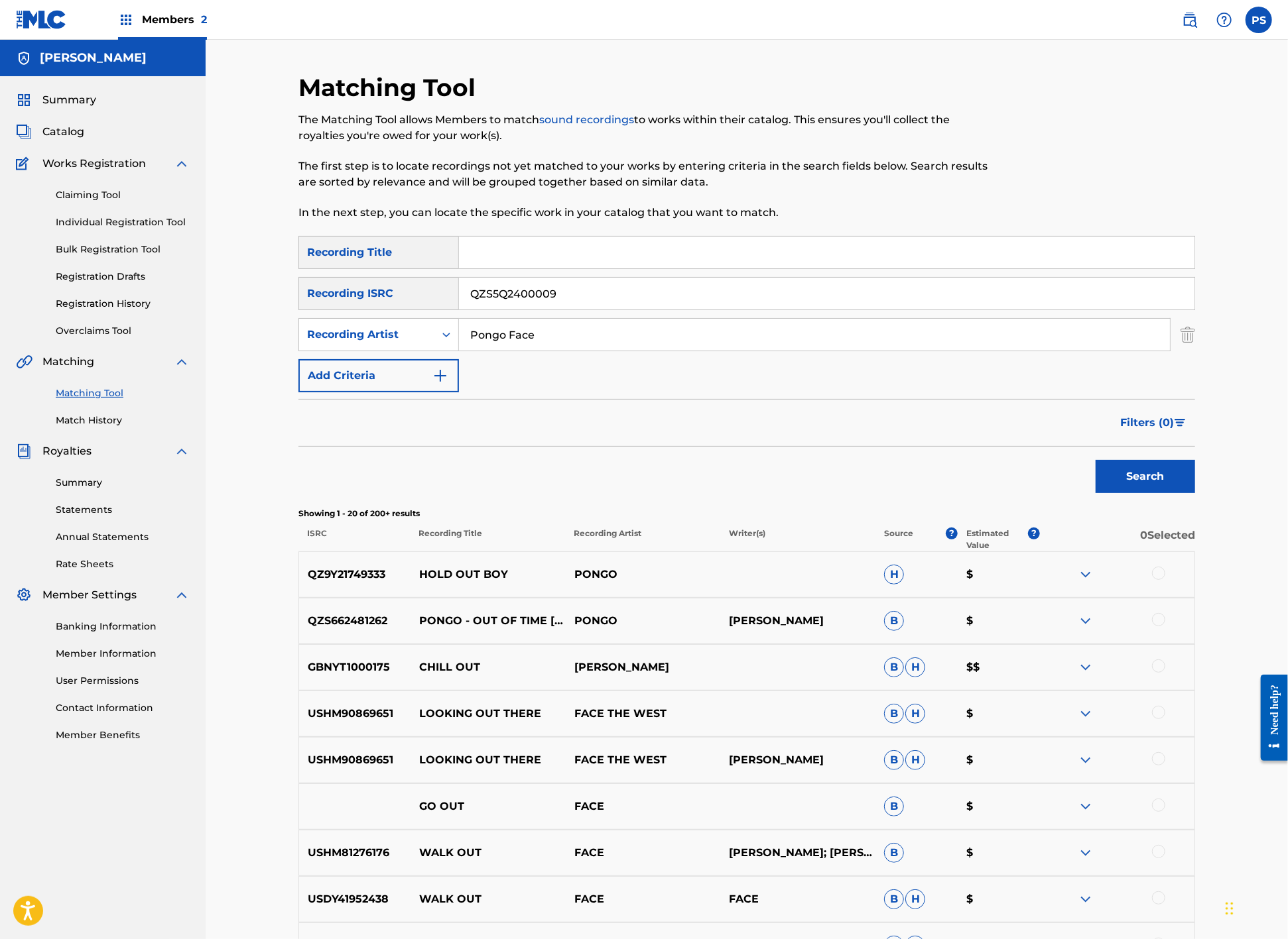
click at [490, 258] on input "Search Form" at bounding box center [827, 253] width 736 height 32
type input "The hatchling"
click at [1156, 493] on button "Search" at bounding box center [1145, 476] width 99 height 33
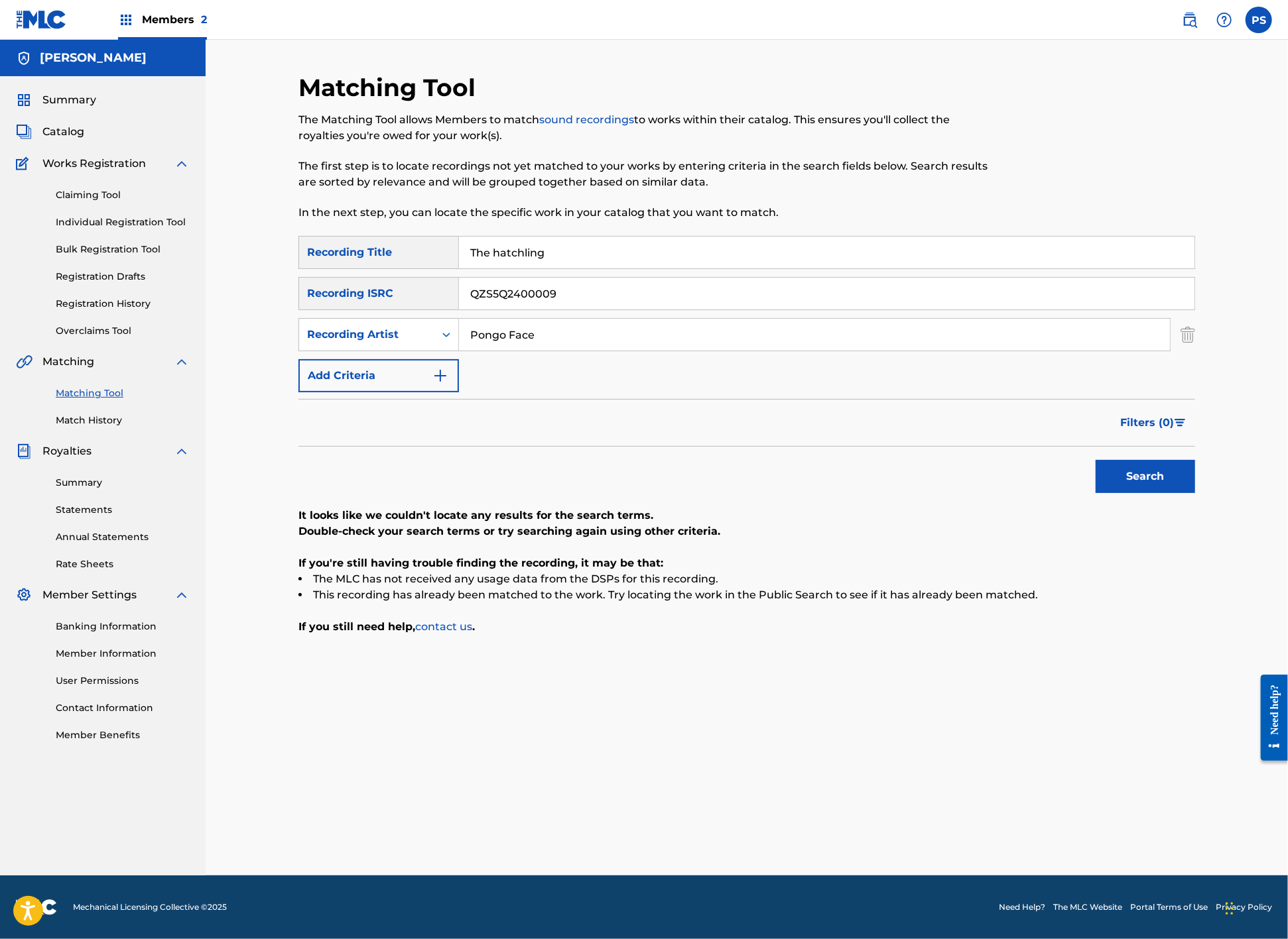
click at [64, 140] on span "Catalog" at bounding box center [64, 132] width 42 height 16
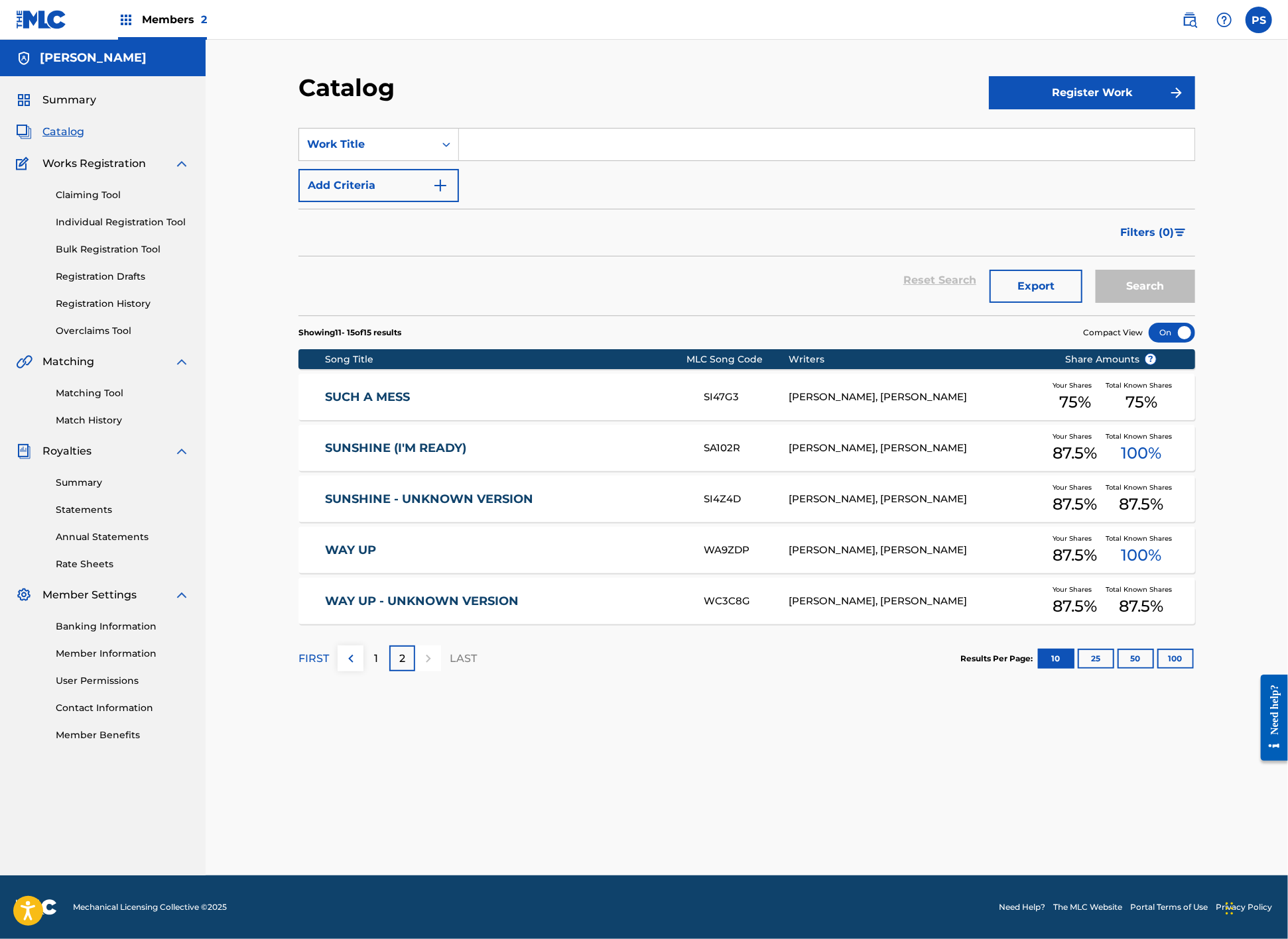
click at [390, 672] on div "2" at bounding box center [403, 659] width 26 height 26
click at [451, 666] on p "LAST" at bounding box center [463, 659] width 27 height 16
click at [399, 666] on p "2" at bounding box center [402, 659] width 6 height 16
click at [363, 672] on div "1" at bounding box center [376, 659] width 26 height 26
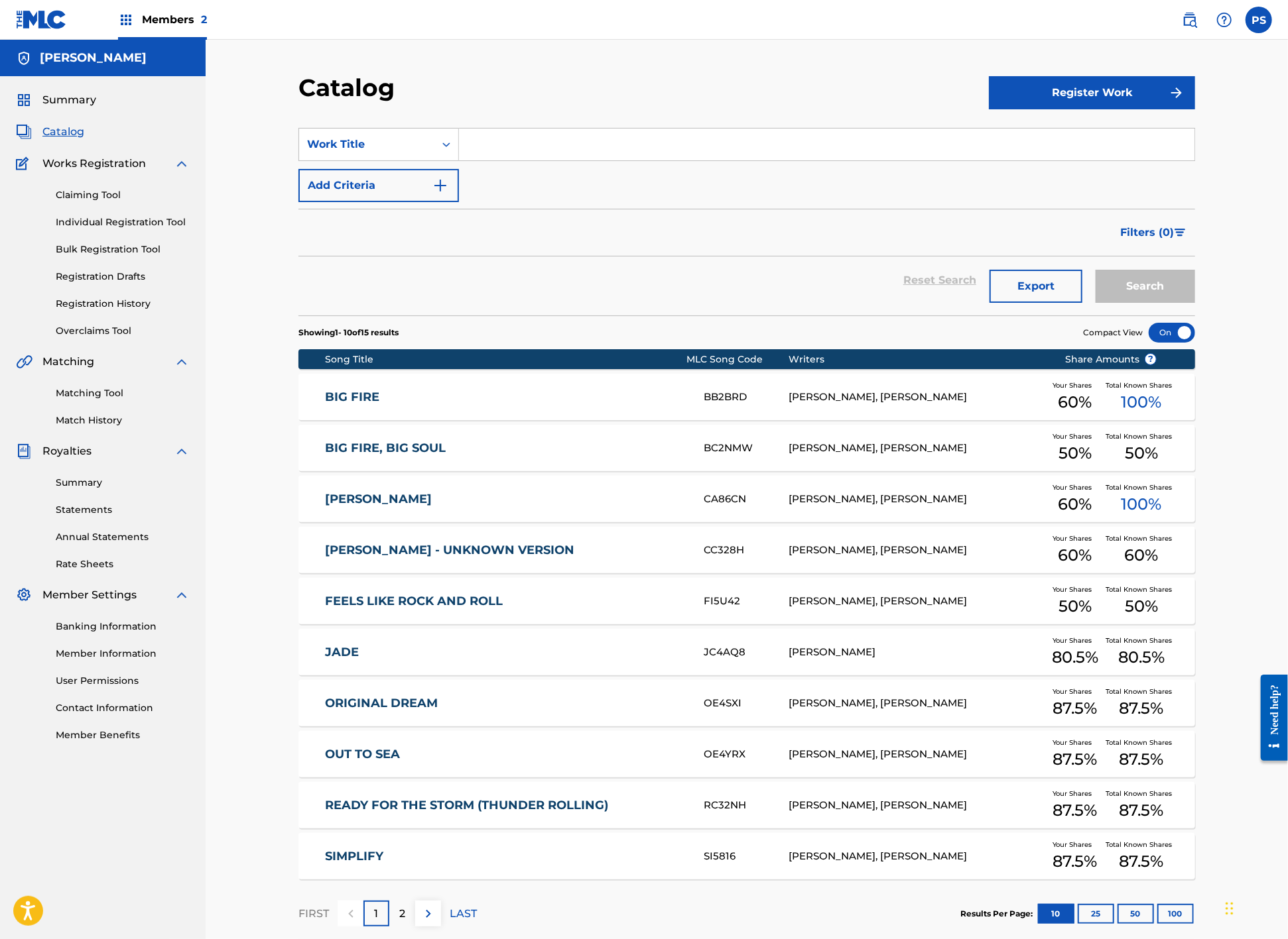
click at [1093, 104] on button "Register Work" at bounding box center [1091, 92] width 207 height 33
click at [1049, 138] on link "Individual" at bounding box center [1091, 136] width 207 height 32
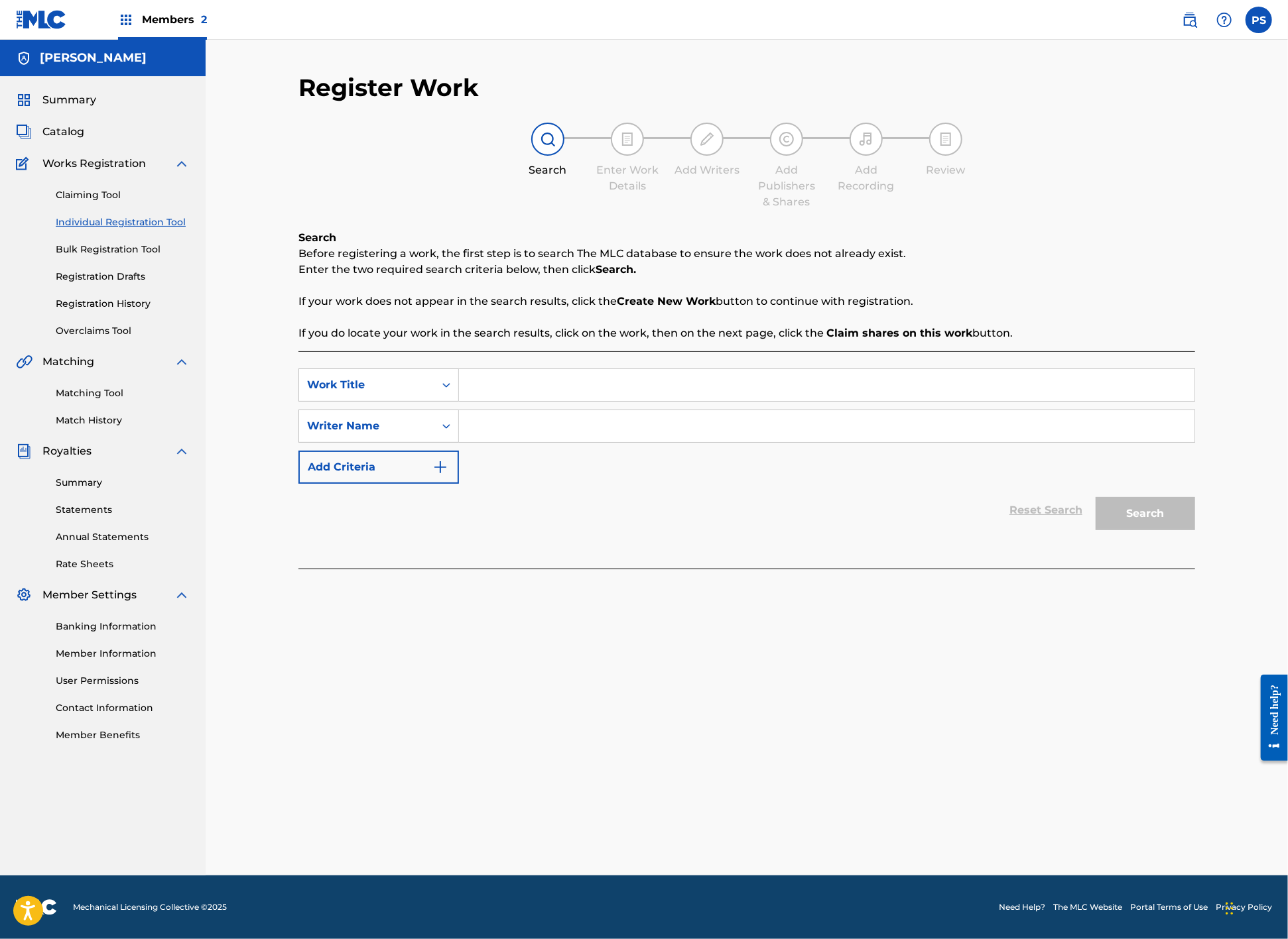
click at [78, 202] on link "Claiming Tool" at bounding box center [123, 195] width 134 height 14
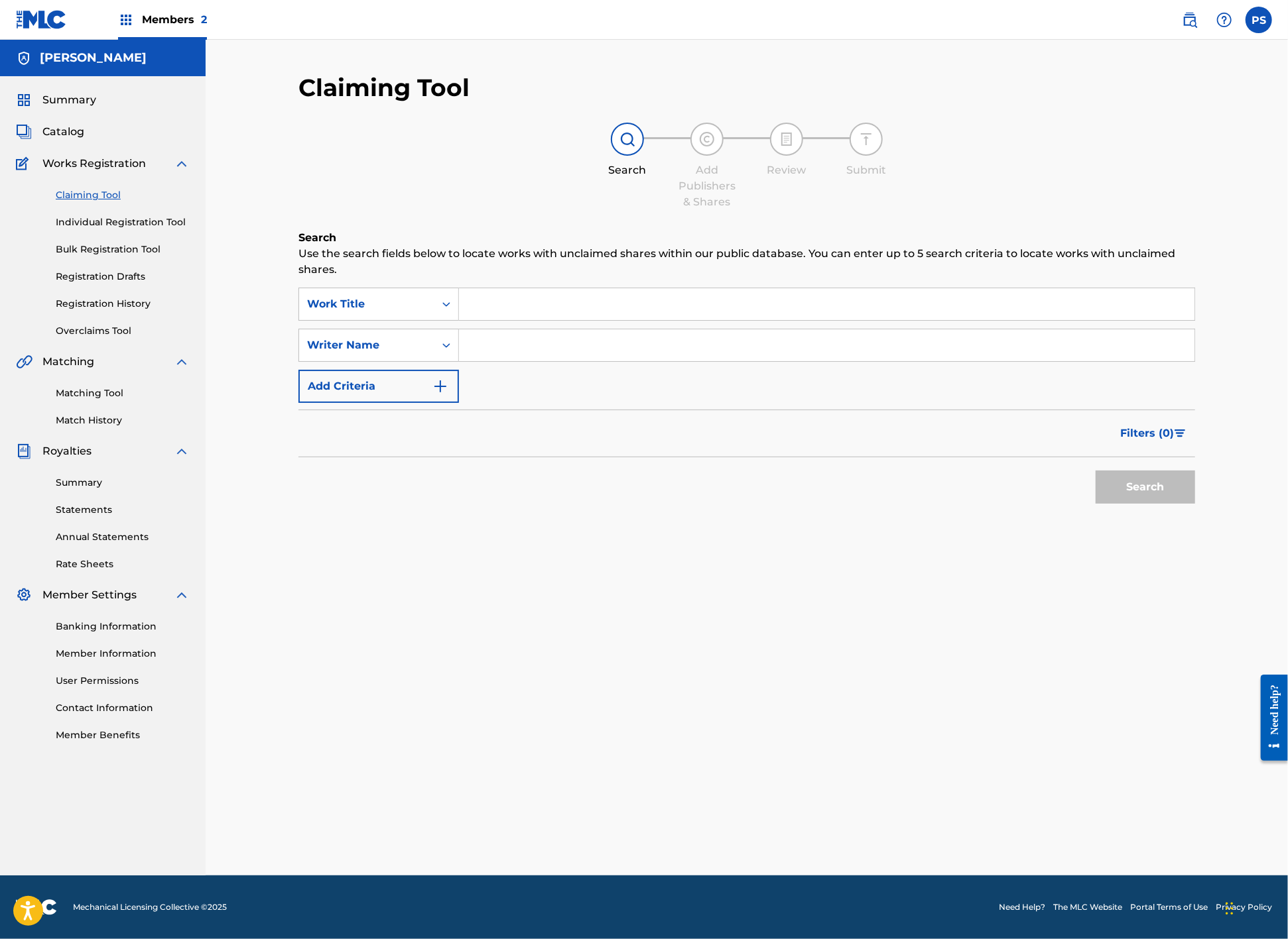
click at [99, 401] on link "Matching Tool" at bounding box center [123, 394] width 134 height 14
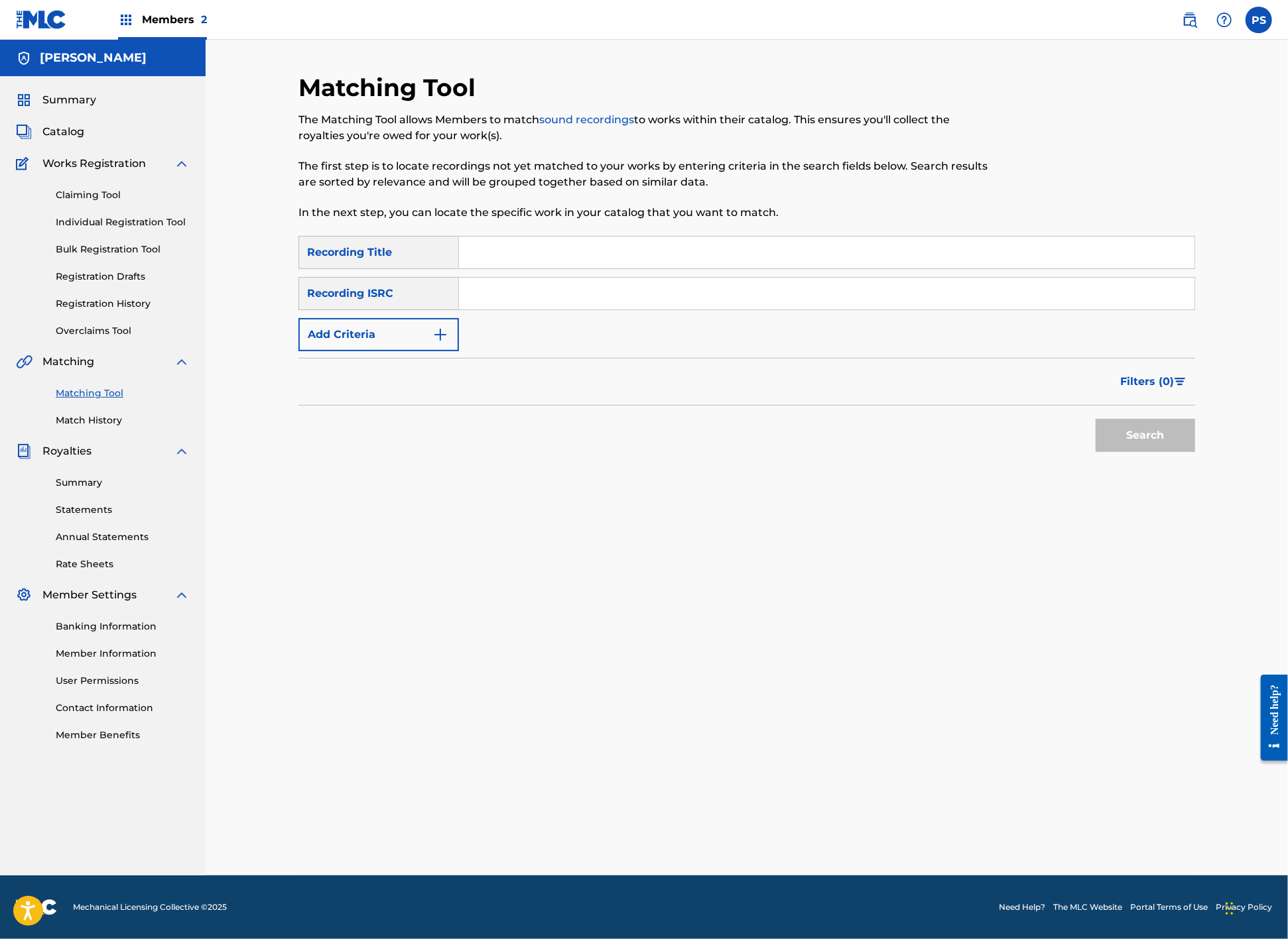
click at [505, 250] on input "Search Form" at bounding box center [827, 253] width 736 height 32
type input "days outstanding"
click at [586, 309] on input "Search Form" at bounding box center [827, 294] width 736 height 32
click at [1171, 452] on button "Search" at bounding box center [1145, 436] width 99 height 33
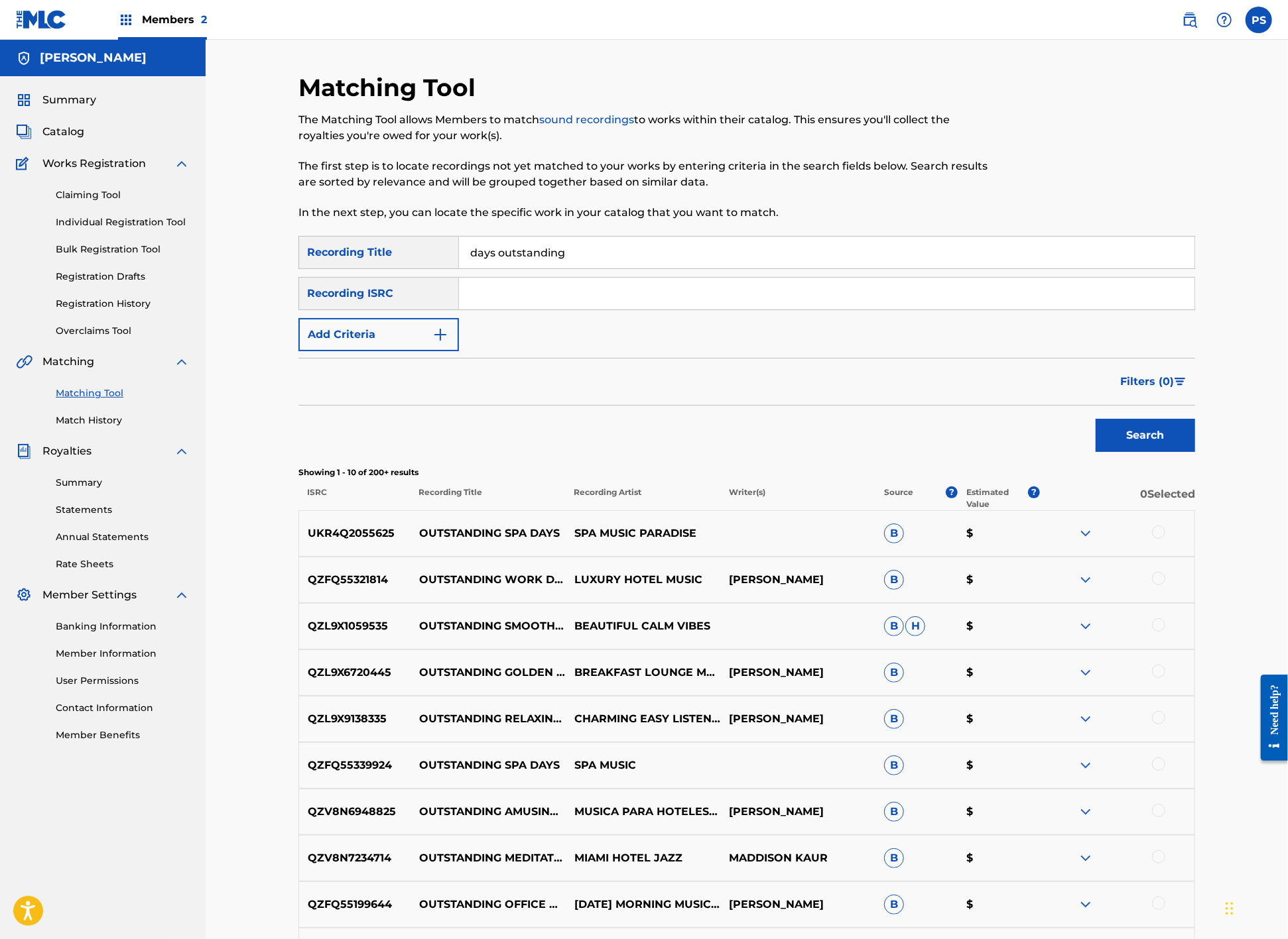
drag, startPoint x: 571, startPoint y: 260, endPoint x: 419, endPoint y: 245, distance: 152.7
click at [419, 246] on div "SearchWithCriteria1a196081-db89-49a4-b76c-33f478f86051 Recording Title days out…" at bounding box center [746, 253] width 897 height 33
click at [1162, 452] on button "Search" at bounding box center [1145, 436] width 99 height 33
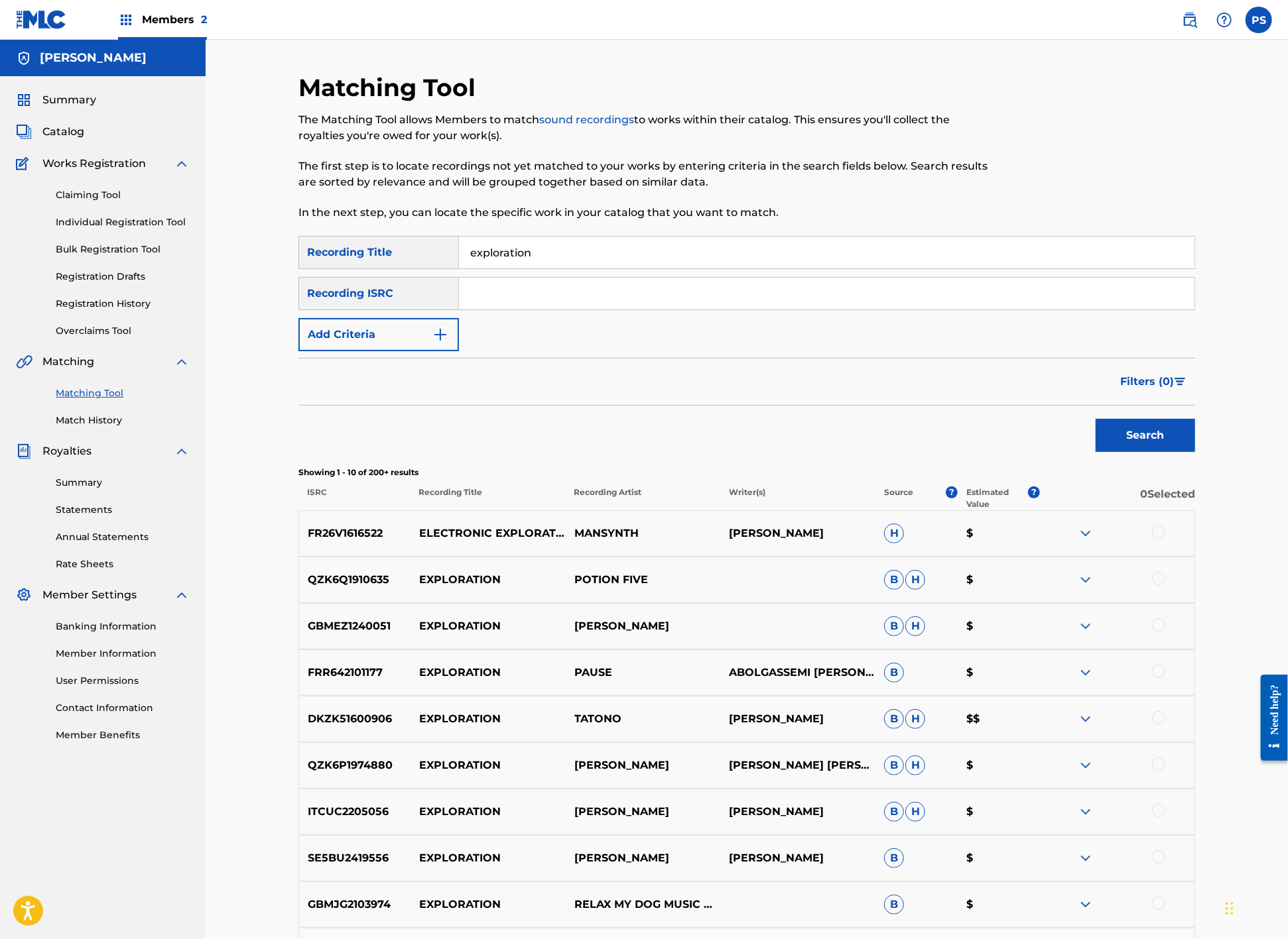
click at [487, 303] on input "Search Form" at bounding box center [827, 294] width 736 height 32
click at [519, 261] on input "exploration" at bounding box center [827, 253] width 736 height 32
type input "begin"
click at [491, 302] on input "Search Form" at bounding box center [827, 294] width 736 height 32
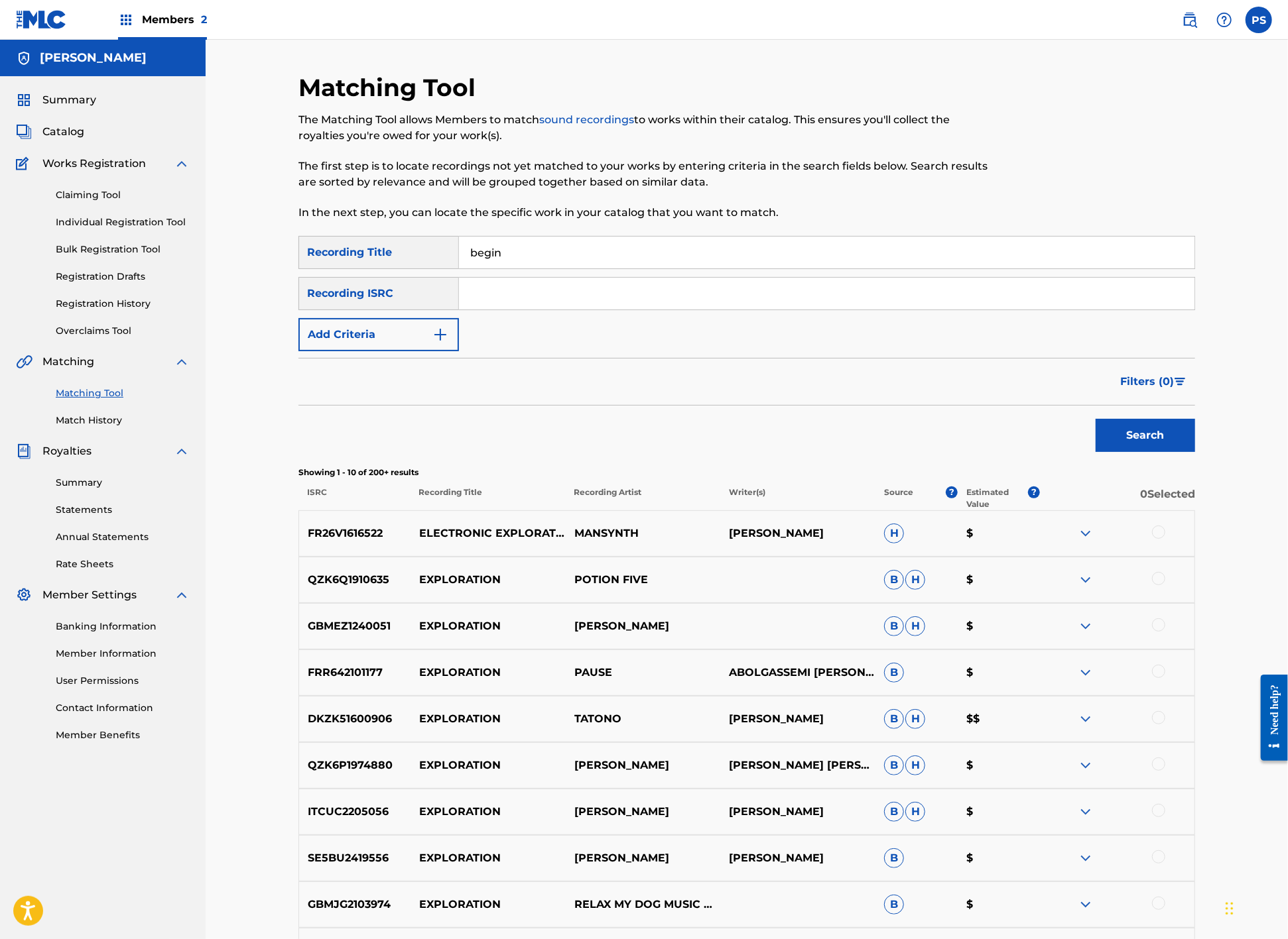
paste input "TCACJ1513306"
type input "TCACJ1513306"
click at [1161, 448] on button "Search" at bounding box center [1145, 436] width 99 height 33
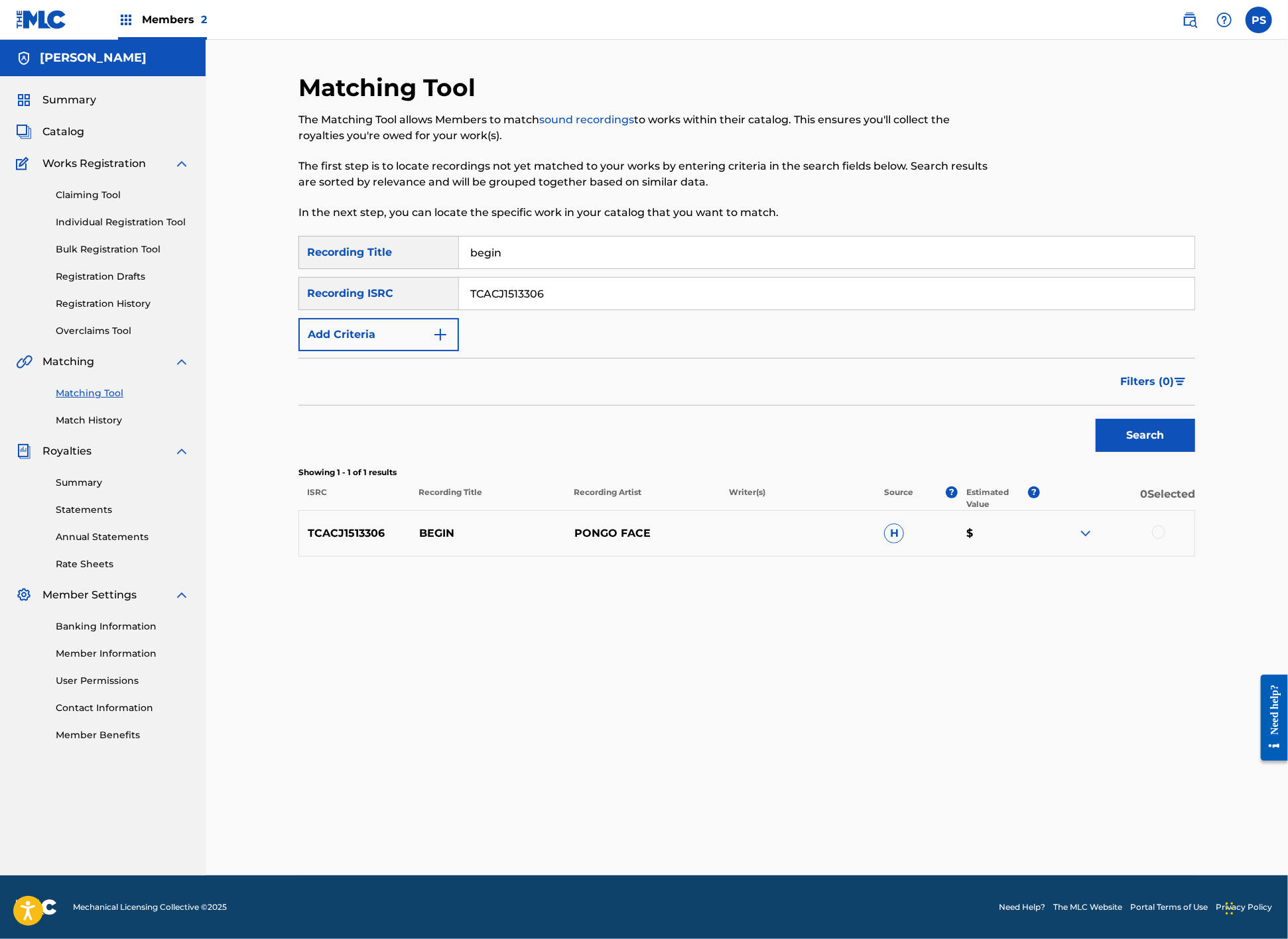
click at [1165, 539] on div at bounding box center [1158, 531] width 13 height 13
click at [1094, 542] on img at bounding box center [1085, 533] width 16 height 16
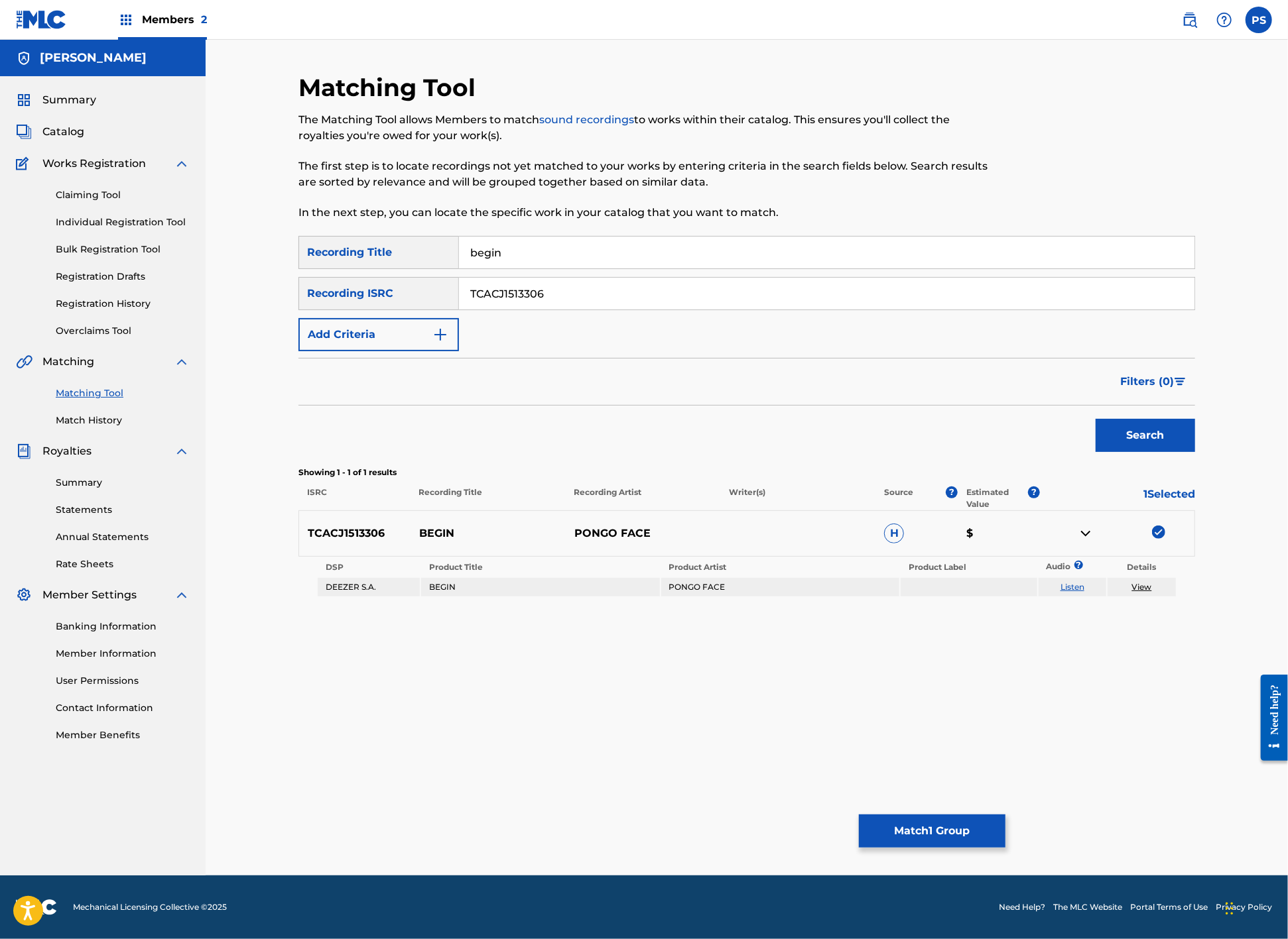
click at [986, 824] on button "Match 1 Group" at bounding box center [932, 831] width 146 height 33
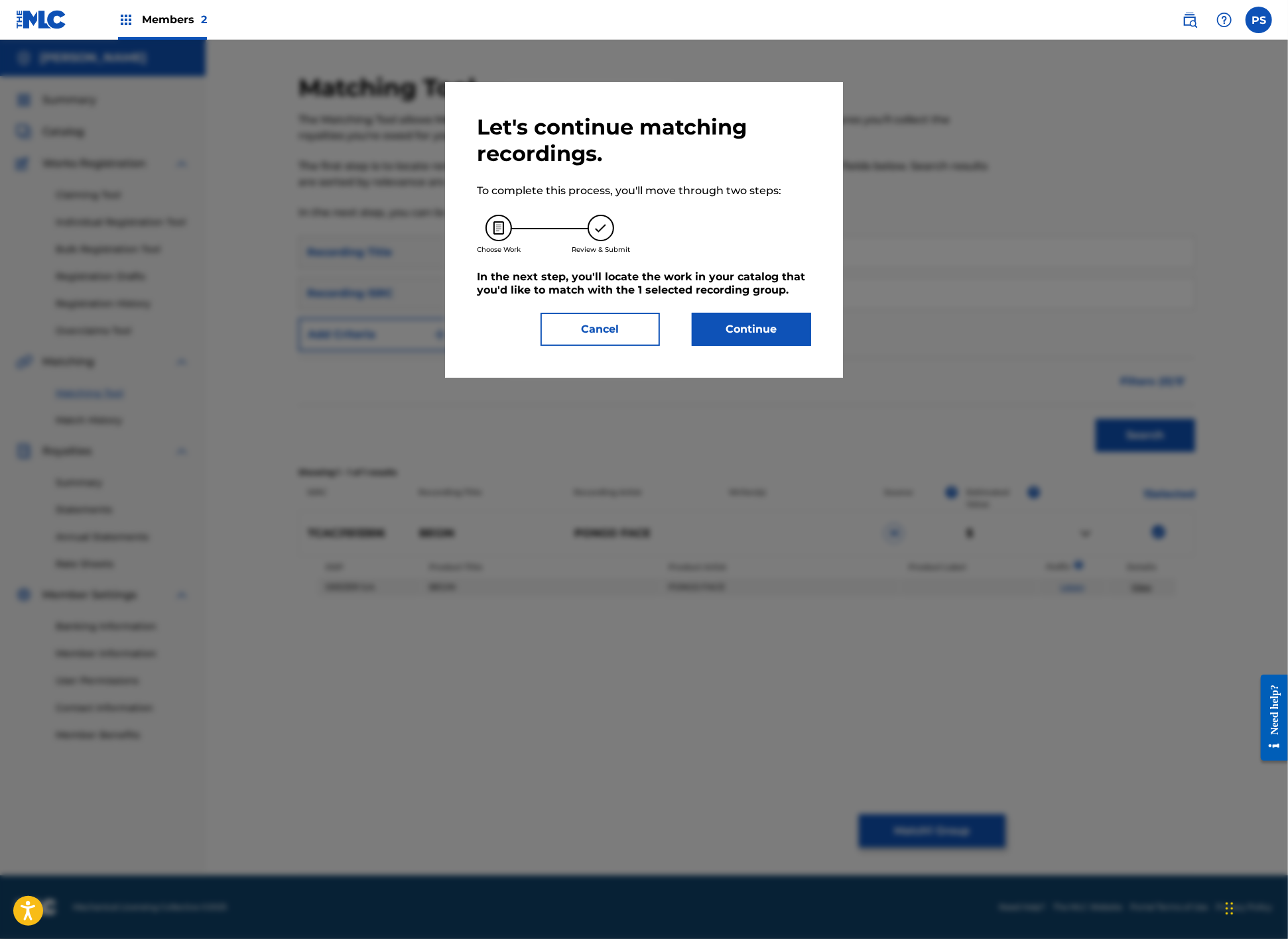
click at [759, 343] on button "Continue" at bounding box center [751, 329] width 119 height 33
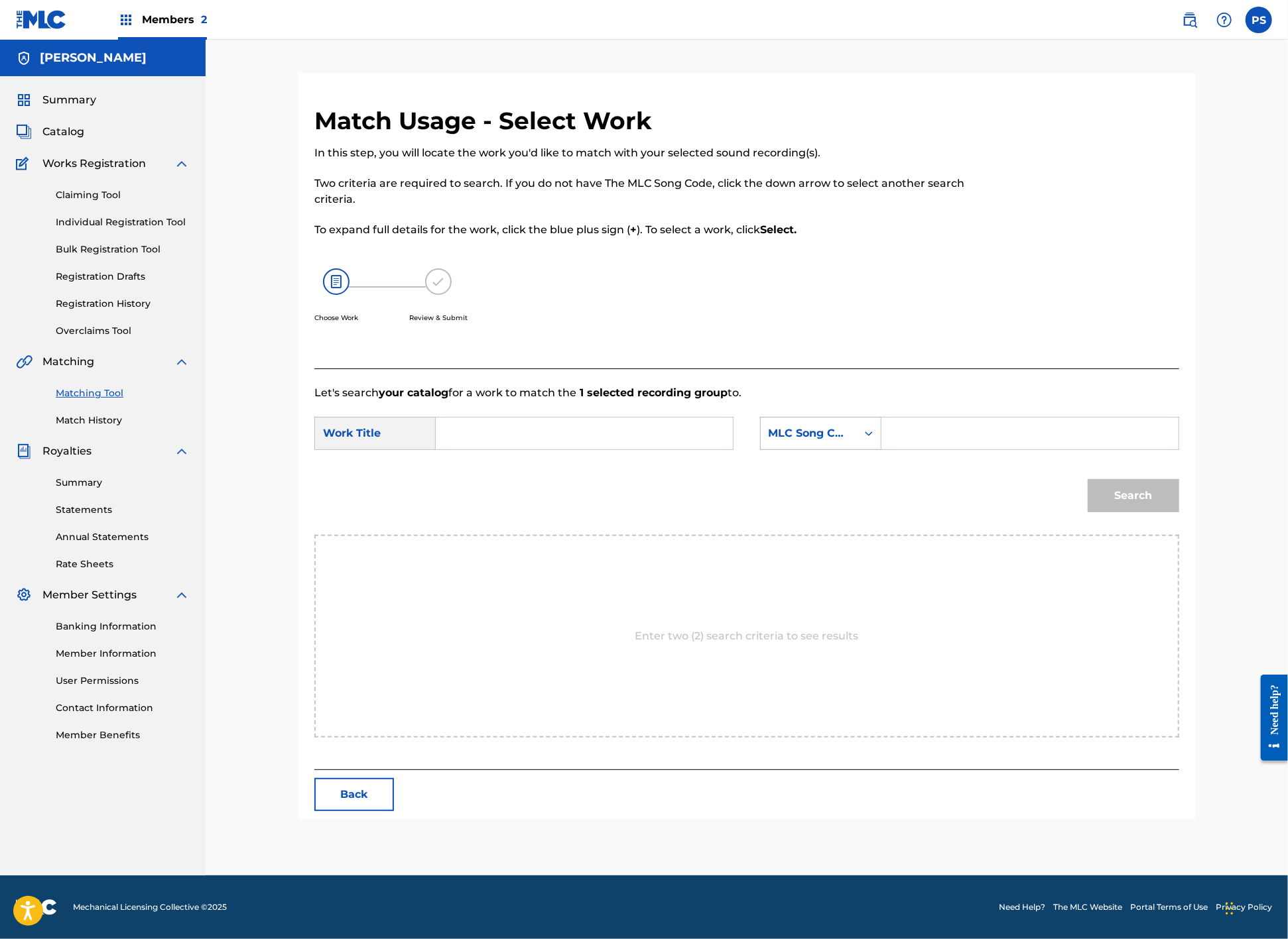
click at [875, 434] on icon "Search Form" at bounding box center [868, 433] width 13 height 13
click at [872, 434] on icon "Search Form" at bounding box center [868, 433] width 8 height 4
click at [98, 202] on link "Claiming Tool" at bounding box center [123, 195] width 134 height 14
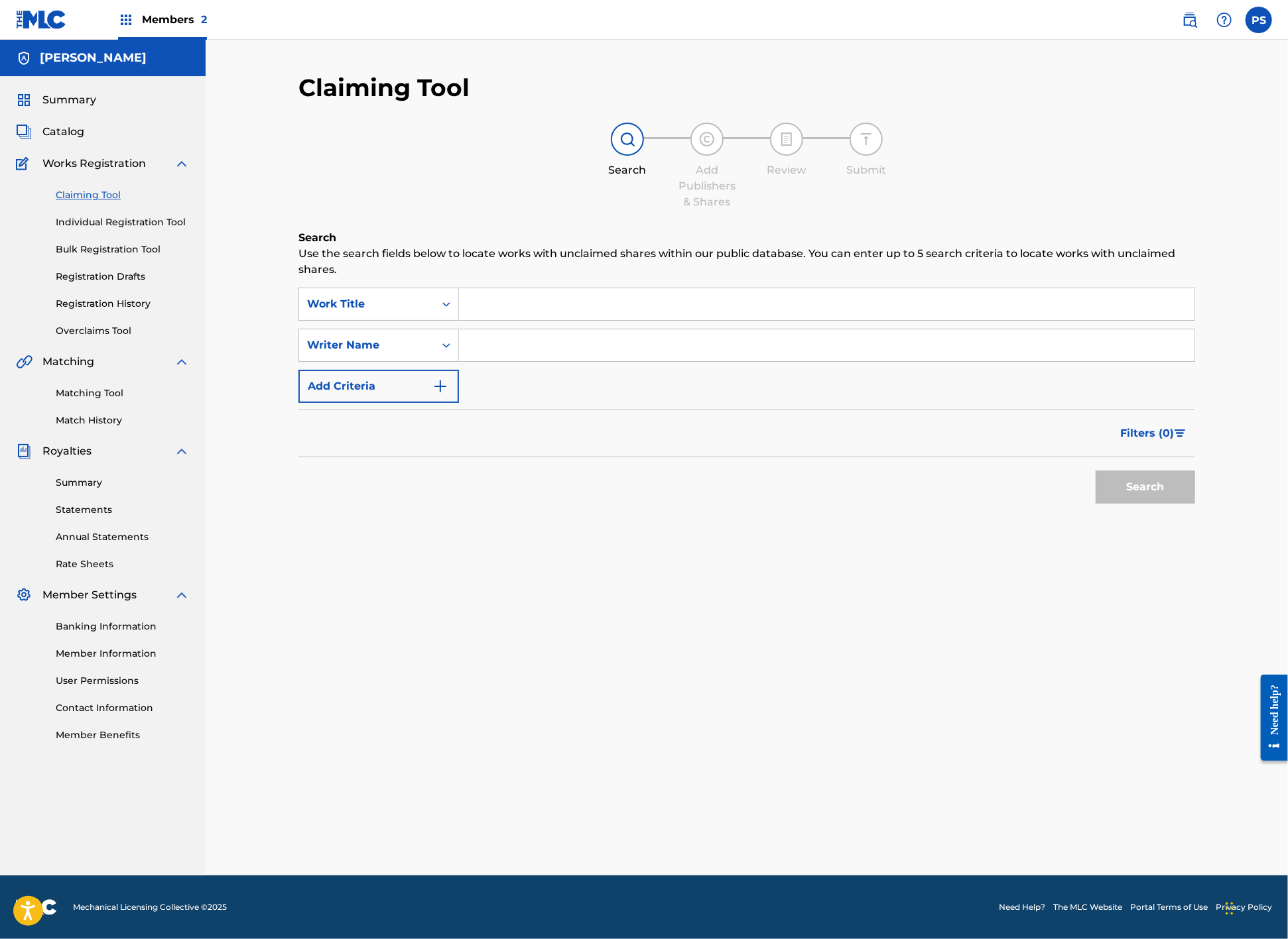
click at [485, 296] on input "Search Form" at bounding box center [827, 304] width 736 height 32
click at [409, 337] on div "Writer Name" at bounding box center [366, 345] width 119 height 16
click at [490, 293] on input "Search Form" at bounding box center [827, 304] width 736 height 32
click at [413, 301] on div "Work Title" at bounding box center [366, 304] width 119 height 16
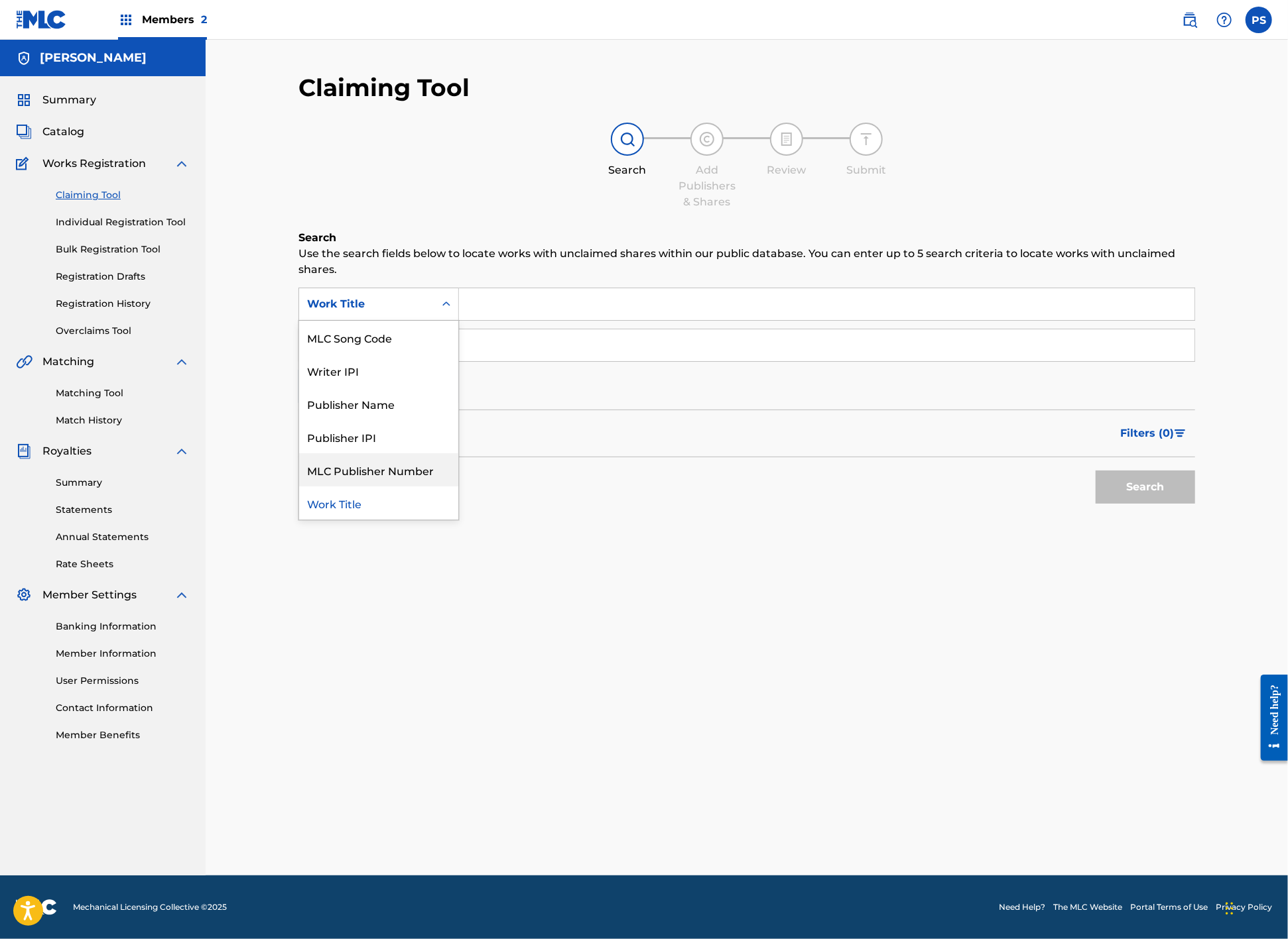
scroll to position [0, 0]
click at [496, 291] on input "Search Form" at bounding box center [827, 304] width 736 height 32
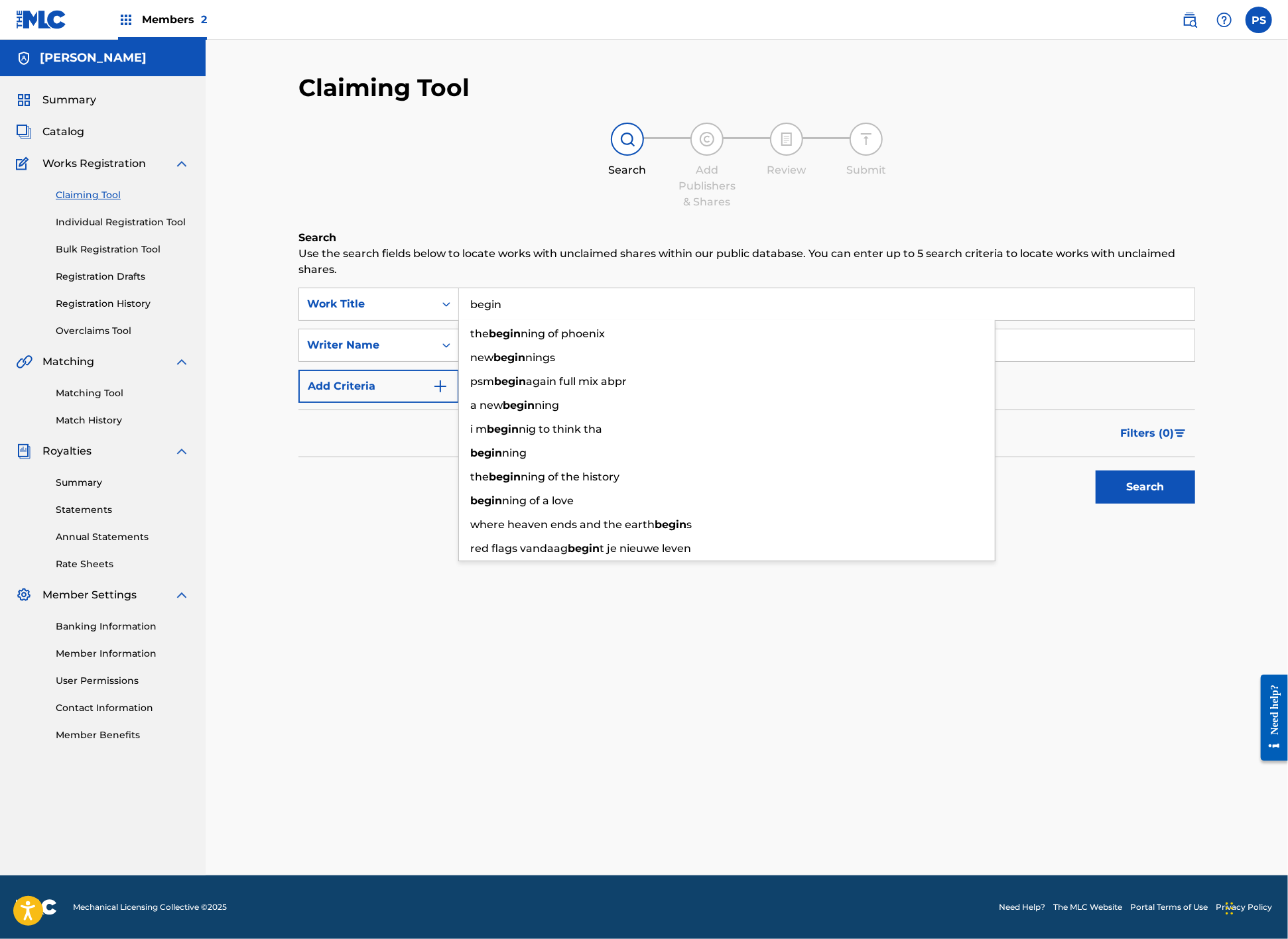
type input "begin"
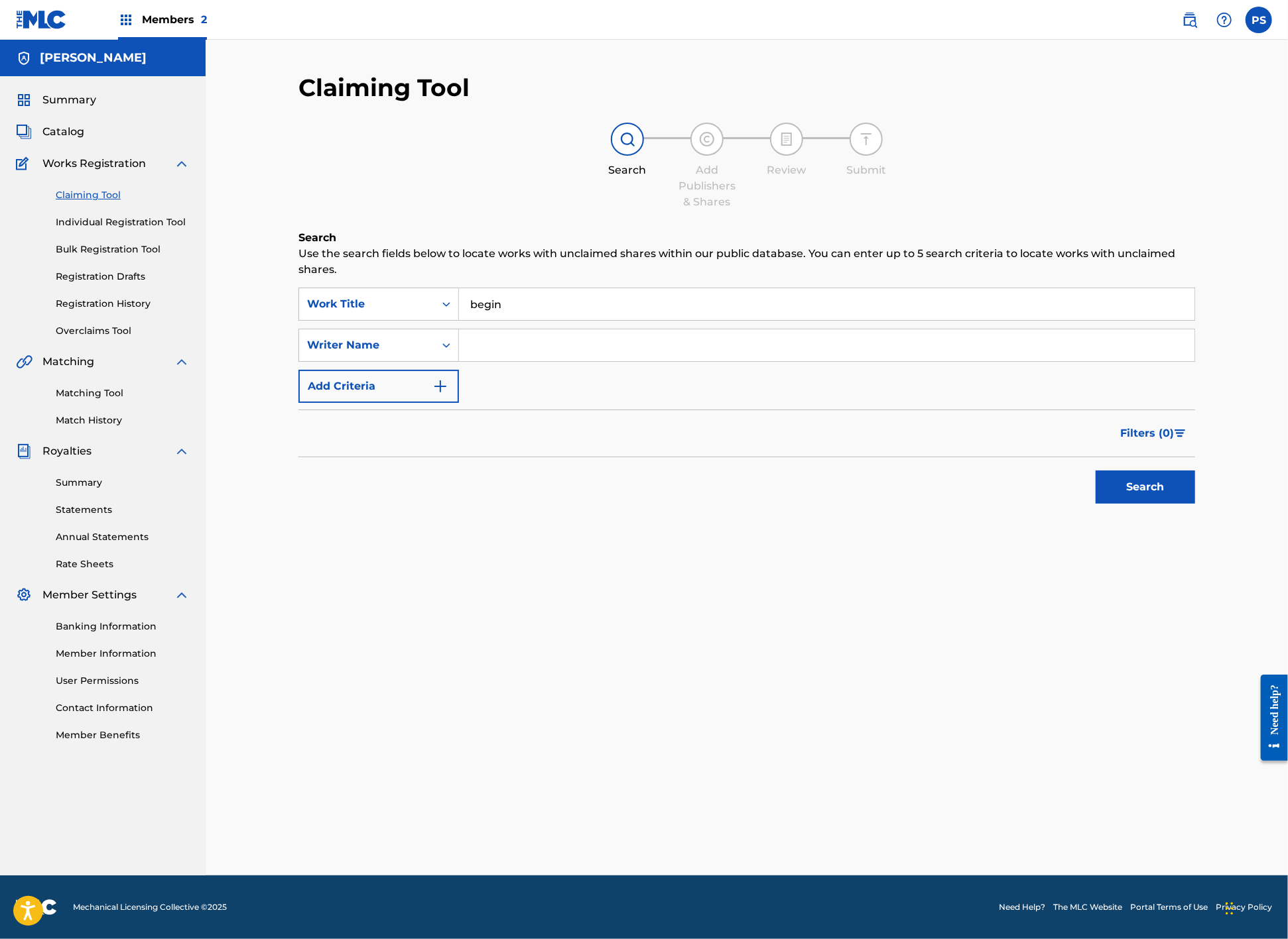
click at [464, 345] on input "Search Form" at bounding box center [827, 345] width 736 height 32
click at [434, 344] on div "Search Form" at bounding box center [445, 345] width 24 height 24
click at [390, 432] on div "Publisher Name" at bounding box center [378, 445] width 159 height 33
click at [473, 334] on input "Search Form" at bounding box center [827, 345] width 736 height 32
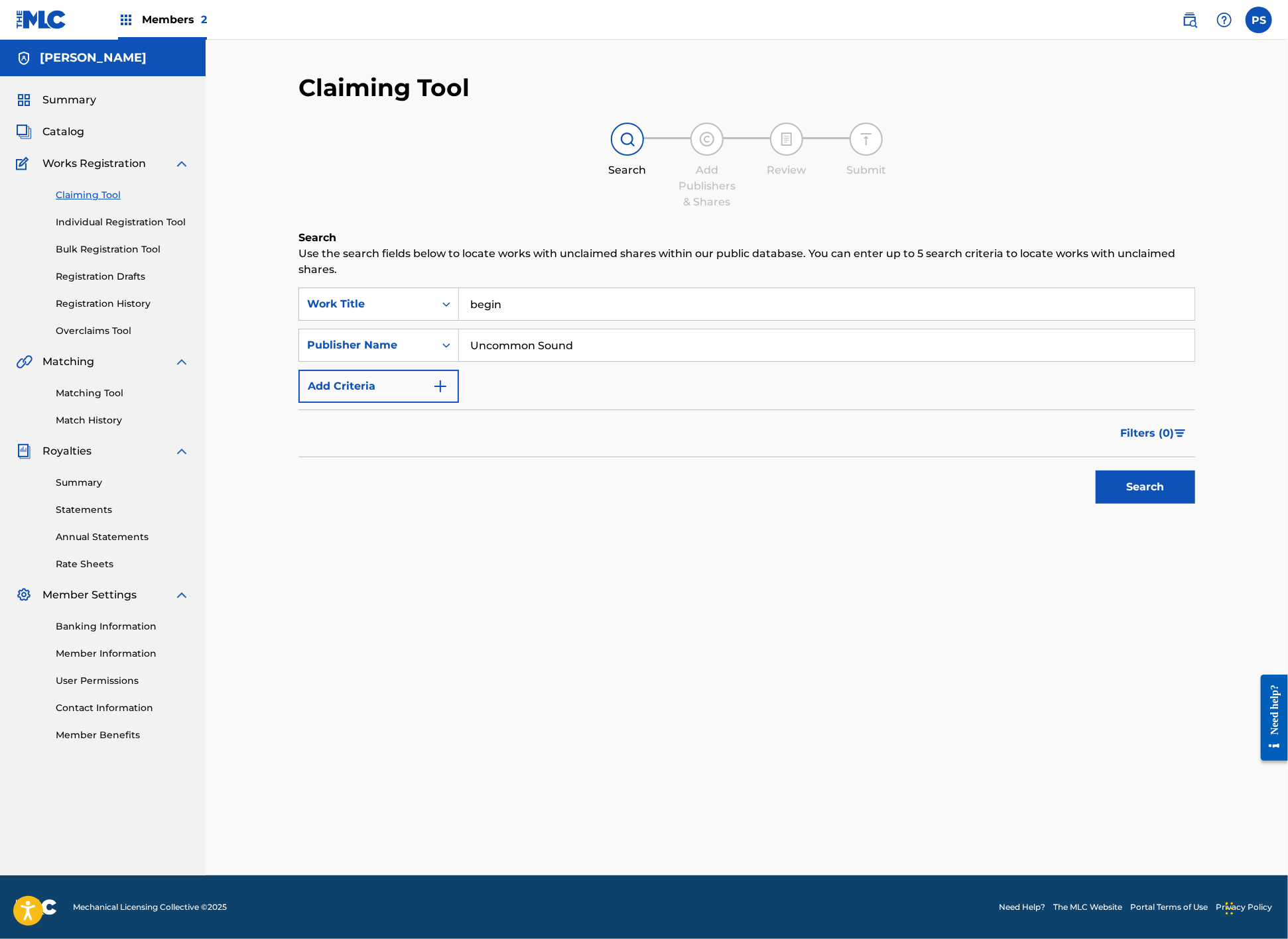
type input "Uncommon Sound"
click at [1142, 478] on button "Search" at bounding box center [1145, 487] width 99 height 33
click at [439, 342] on icon "Search Form" at bounding box center [445, 345] width 13 height 13
click at [386, 378] on div "Writer Name" at bounding box center [378, 378] width 159 height 33
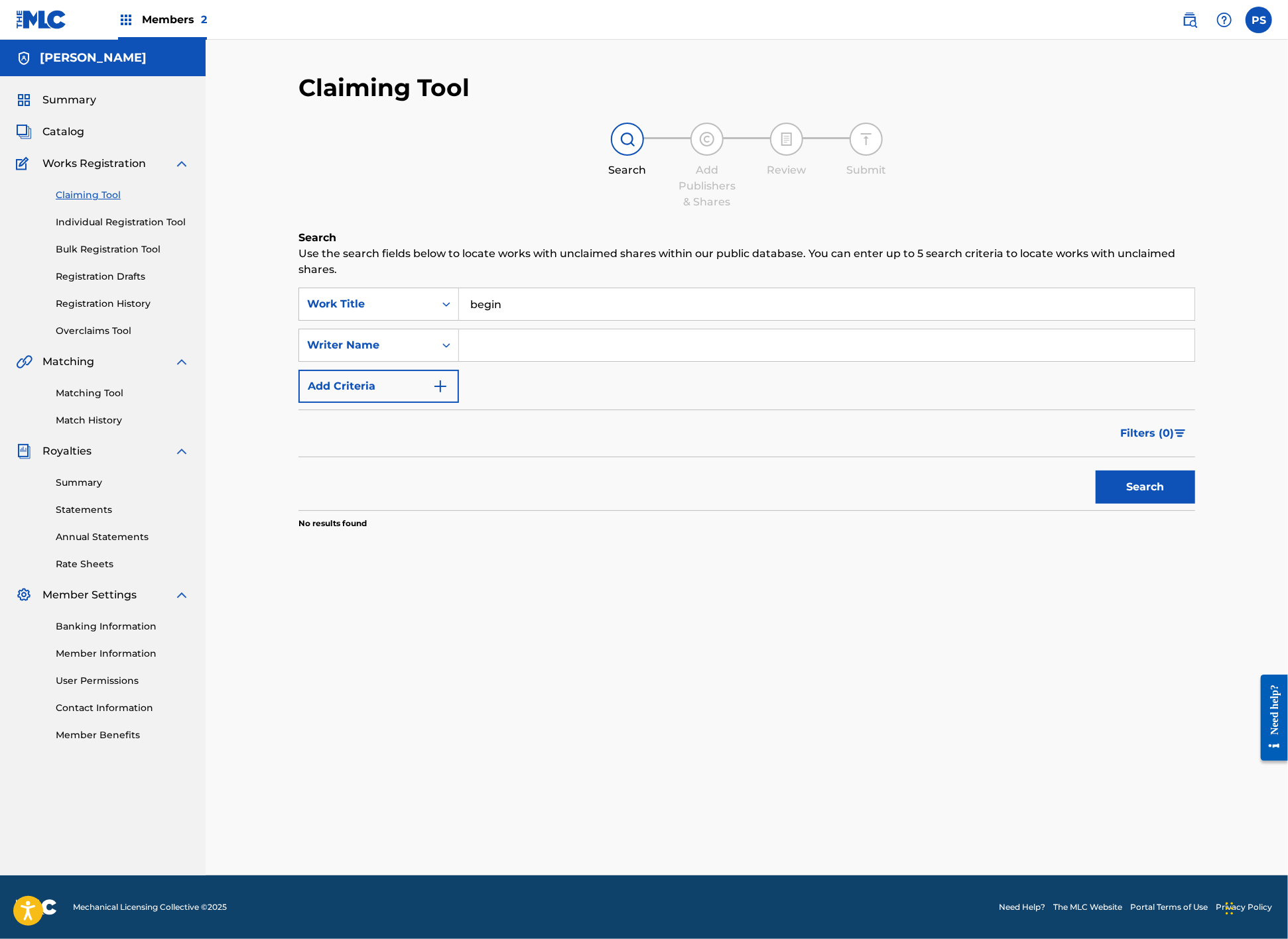
click at [540, 345] on input "Search Form" at bounding box center [827, 345] width 736 height 32
click at [1134, 486] on button "Search" at bounding box center [1145, 487] width 99 height 33
click at [528, 341] on input "Pongo face" at bounding box center [827, 345] width 736 height 32
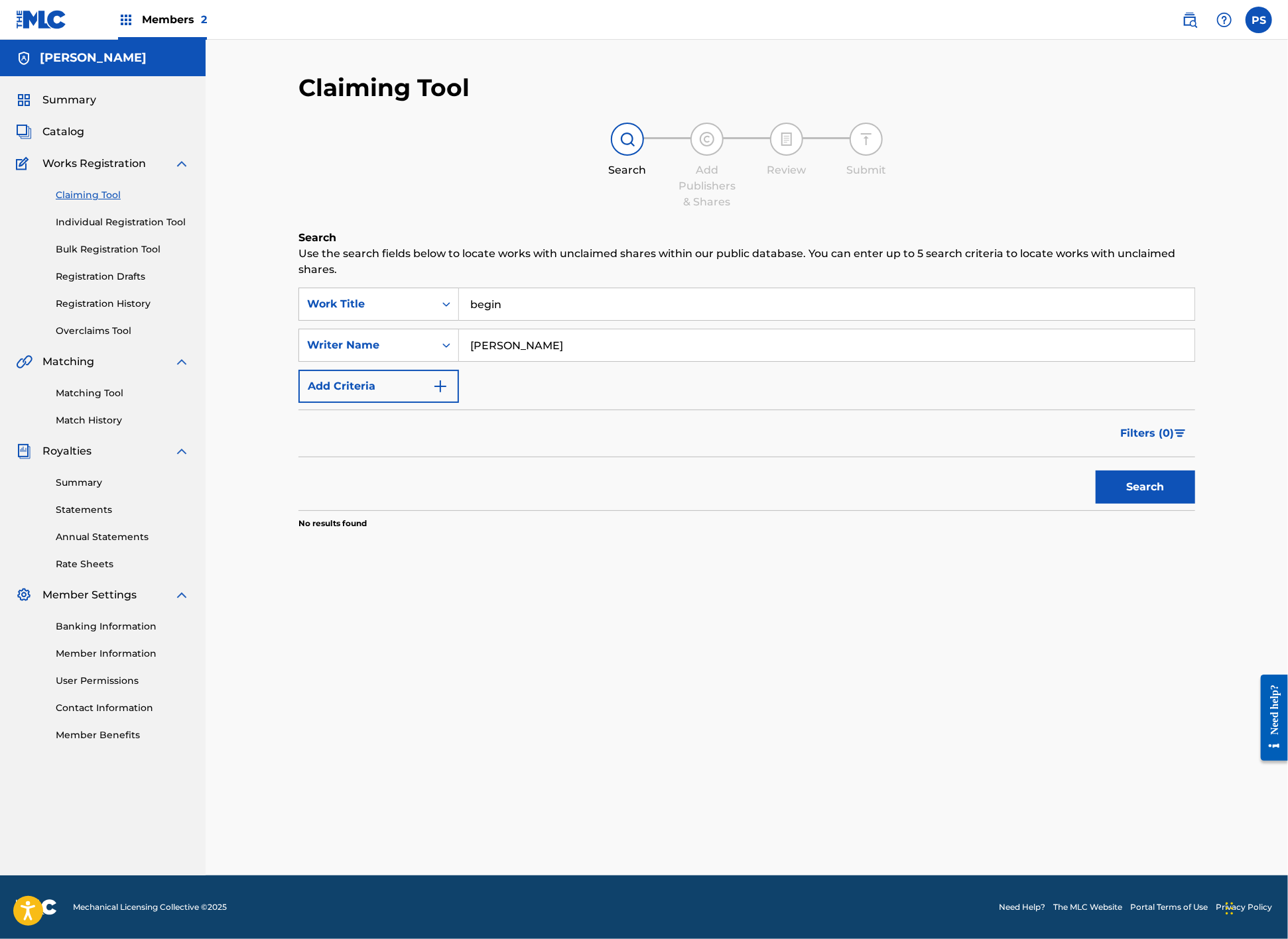
type input "Patrick Sasso"
click at [1129, 482] on button "Search" at bounding box center [1145, 487] width 99 height 33
click at [80, 370] on span "Matching" at bounding box center [68, 361] width 51 height 16
click at [16, 370] on img at bounding box center [24, 361] width 17 height 16
click at [94, 401] on link "Matching Tool" at bounding box center [123, 394] width 134 height 14
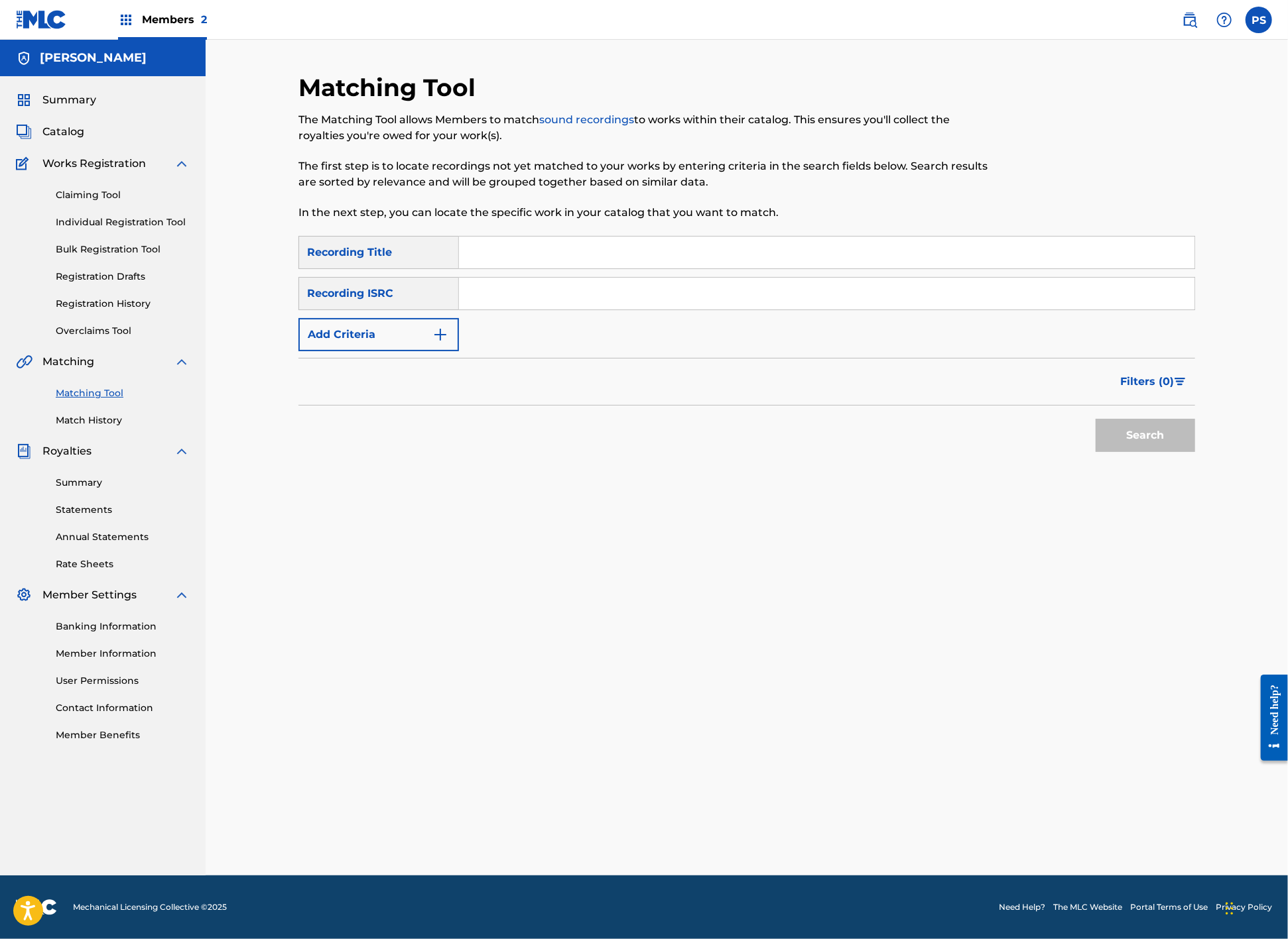
click at [498, 259] on input "Search Form" at bounding box center [827, 253] width 736 height 32
click at [298, 459] on div "Search" at bounding box center [746, 432] width 897 height 53
click at [1016, 903] on link "Need Help?" at bounding box center [1021, 908] width 46 height 12
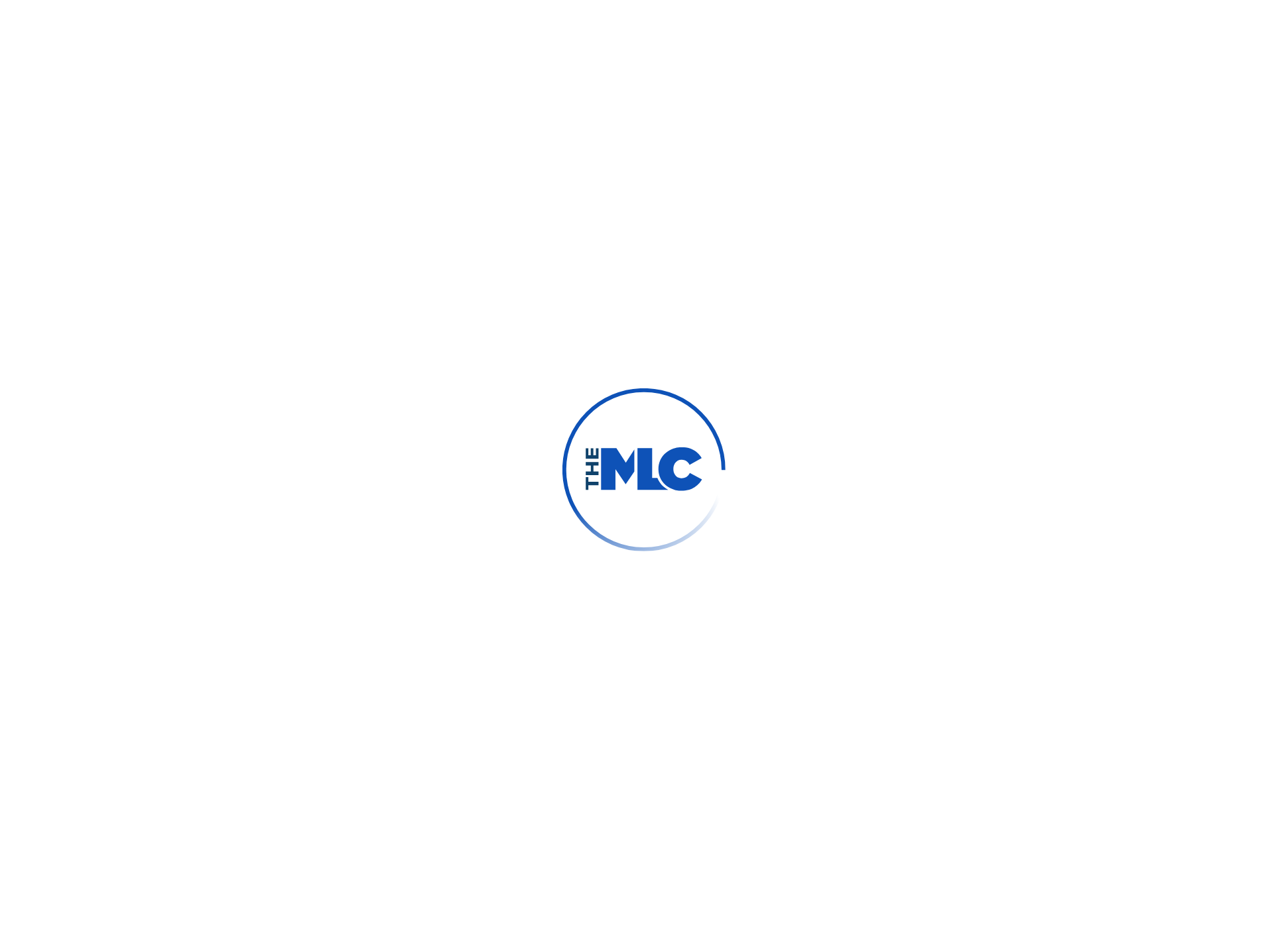
type input "[PERSON_NAME]"
type input "Sasso"
type input "[EMAIL_ADDRESS][DOMAIN_NAME]"
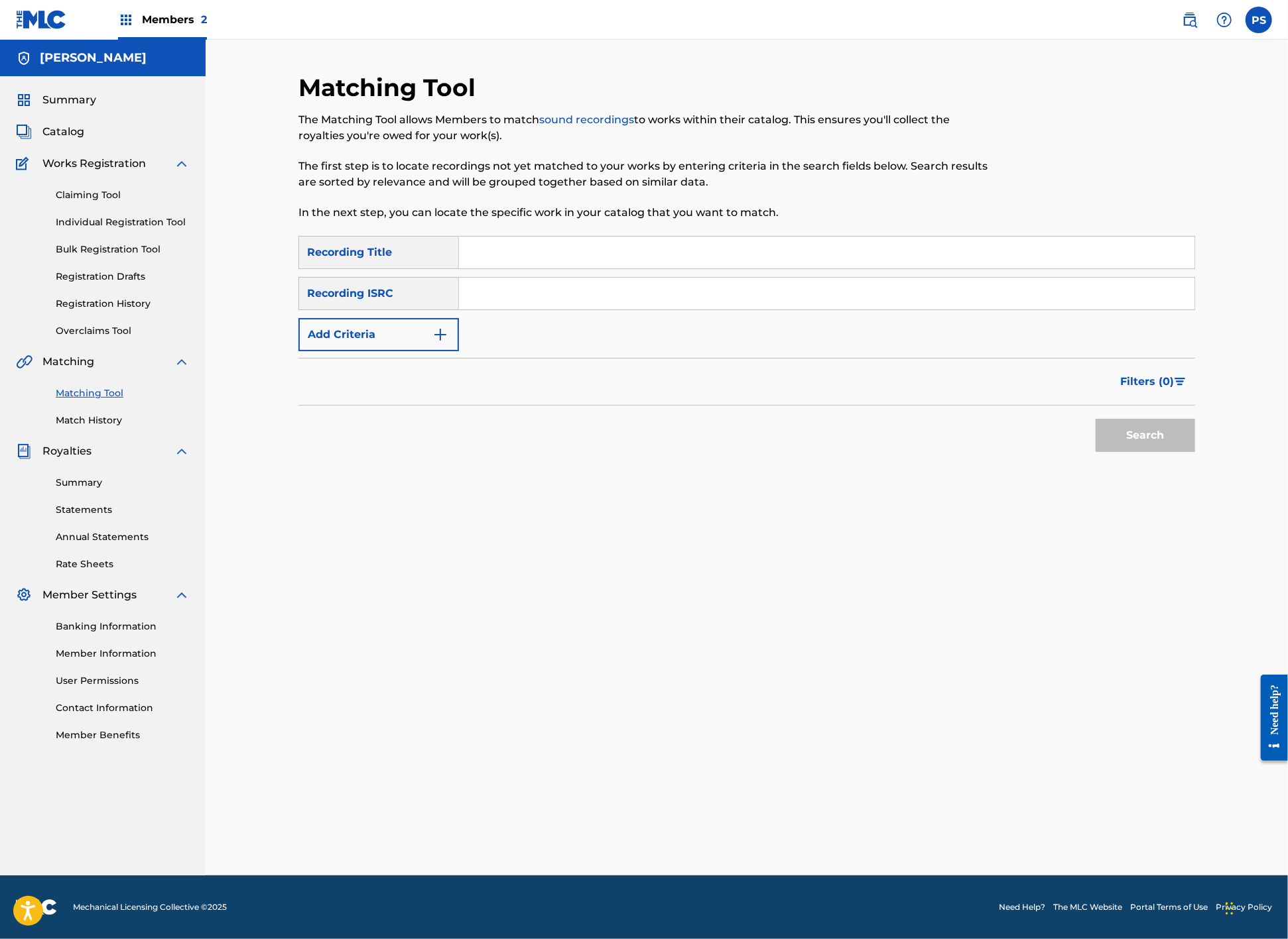
click at [58, 24] on img at bounding box center [41, 19] width 51 height 19
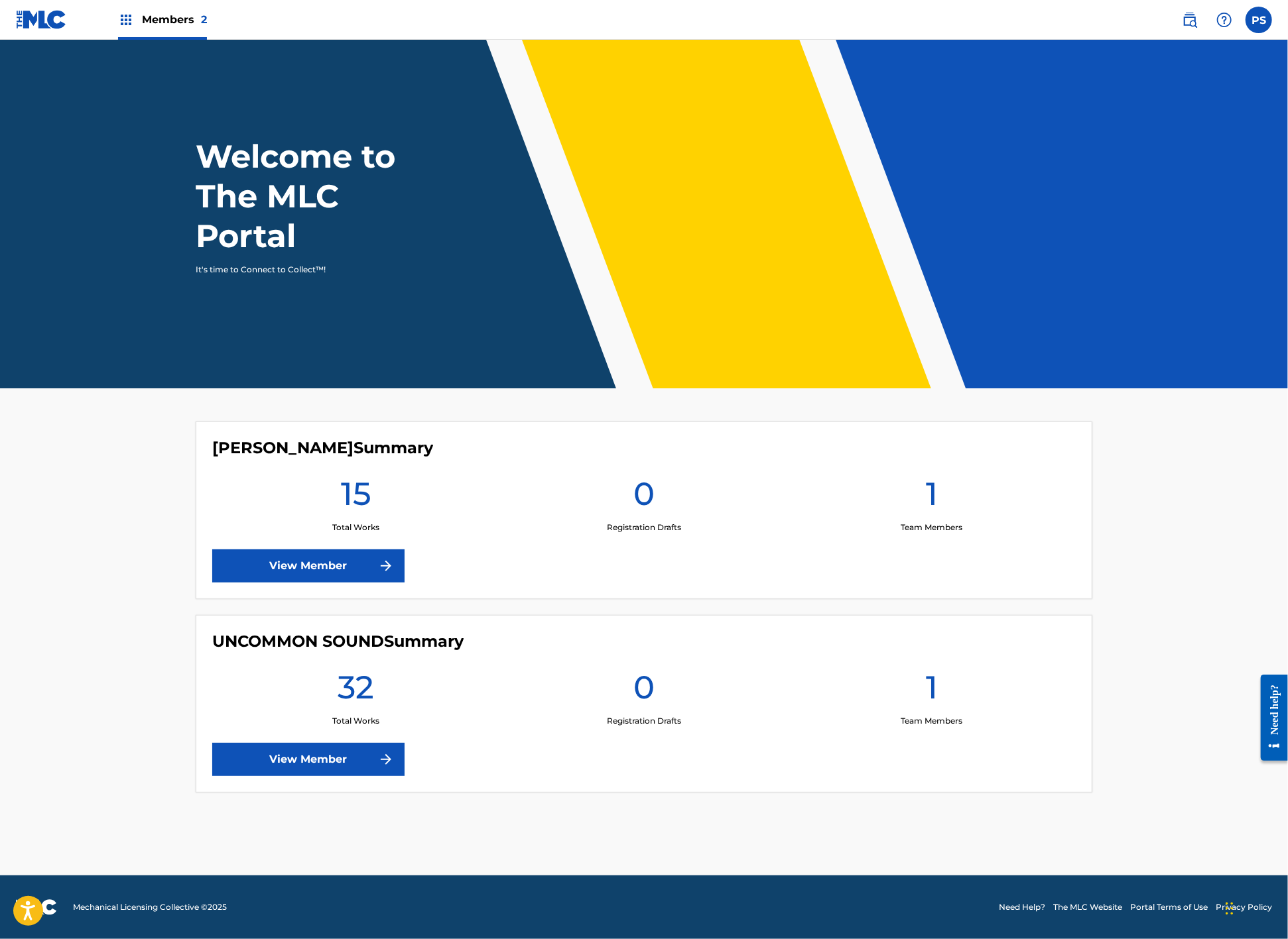
click at [1024, 902] on link "Need Help?" at bounding box center [1021, 908] width 46 height 12
click at [1023, 903] on link "Need Help?" at bounding box center [1021, 908] width 46 height 12
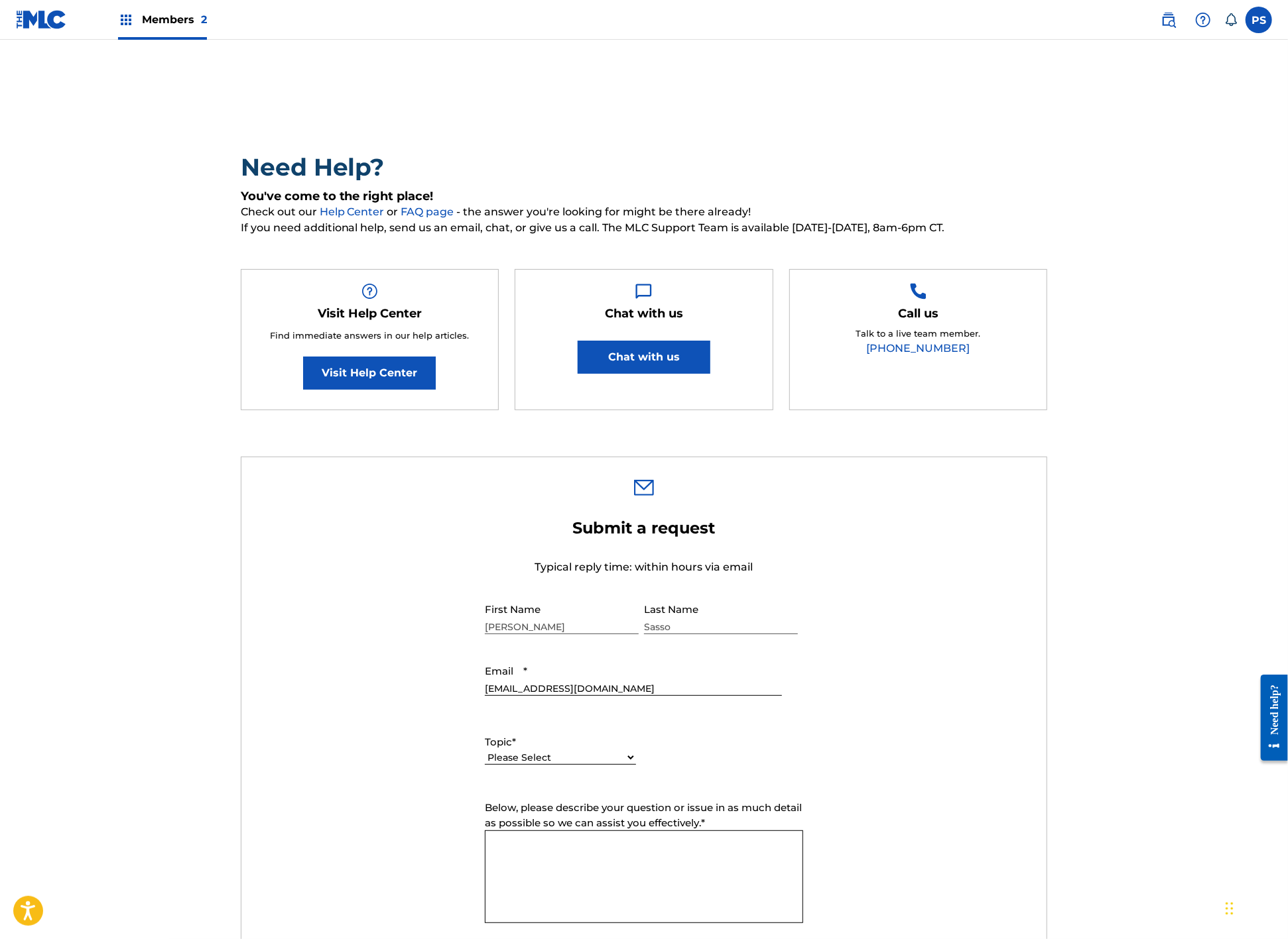
click at [356, 389] on link "Visit Help Center" at bounding box center [369, 373] width 132 height 33
